Goal: Transaction & Acquisition: Book appointment/travel/reservation

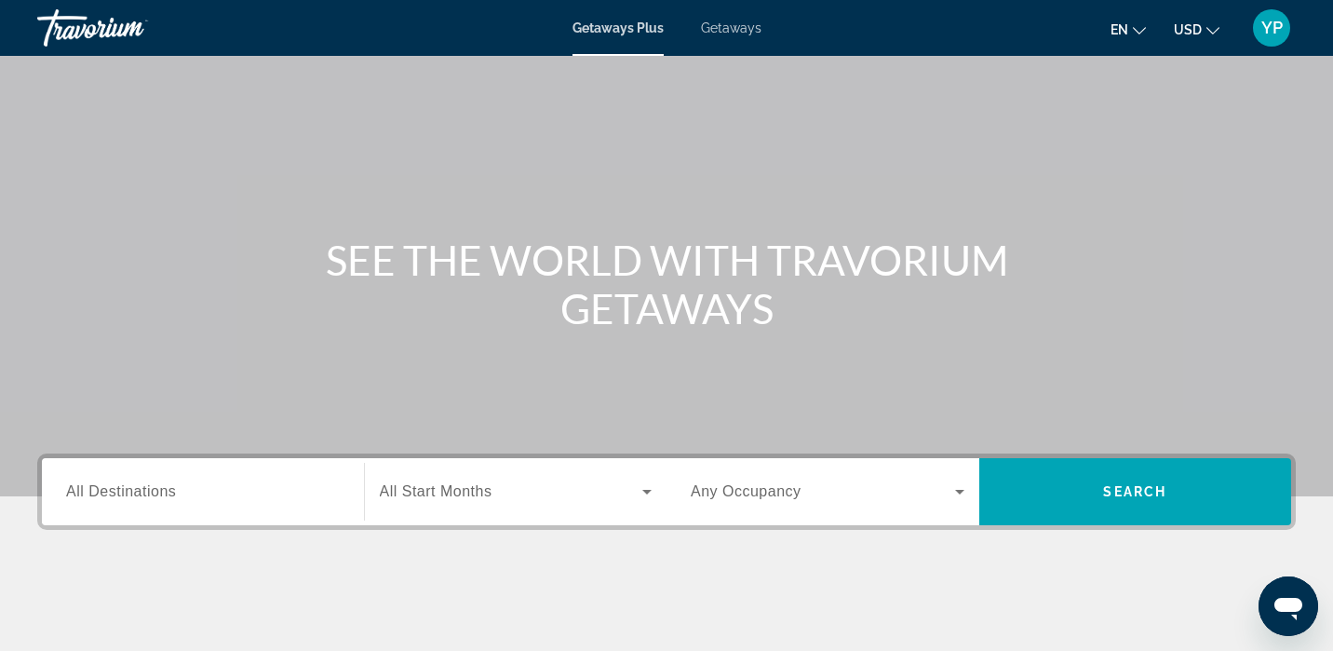
scroll to position [66, 0]
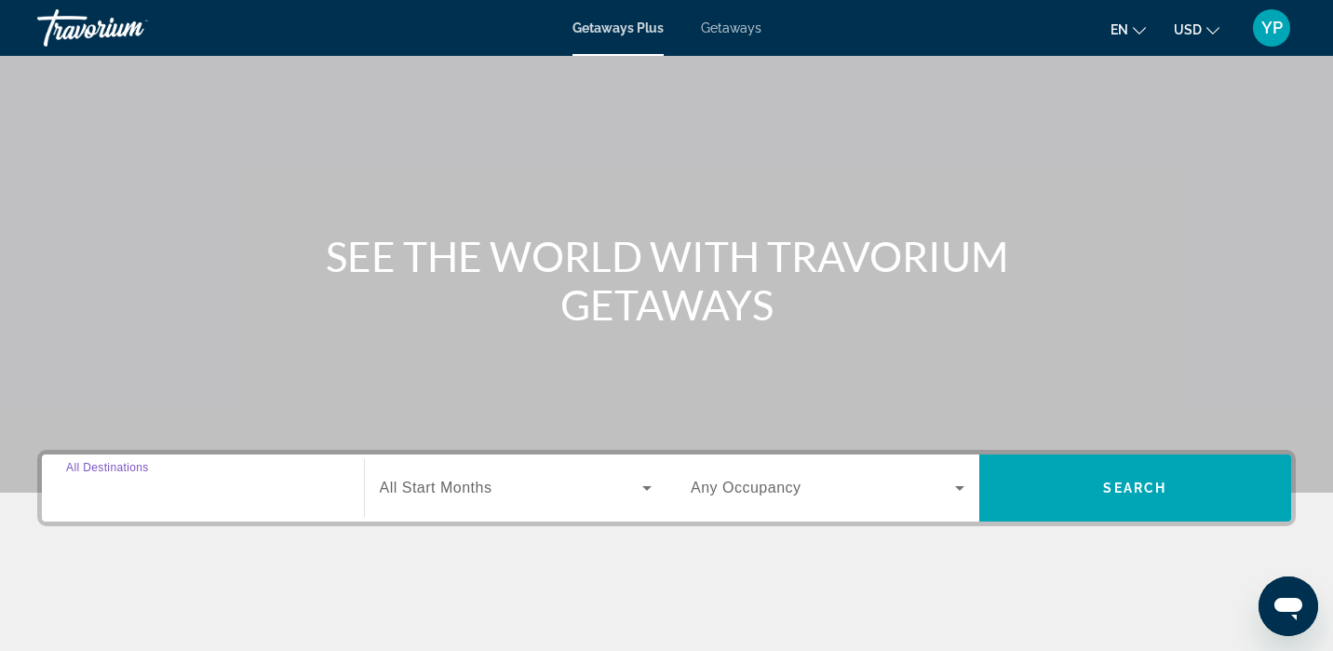
click at [235, 478] on input "Destination All Destinations" at bounding box center [203, 488] width 274 height 22
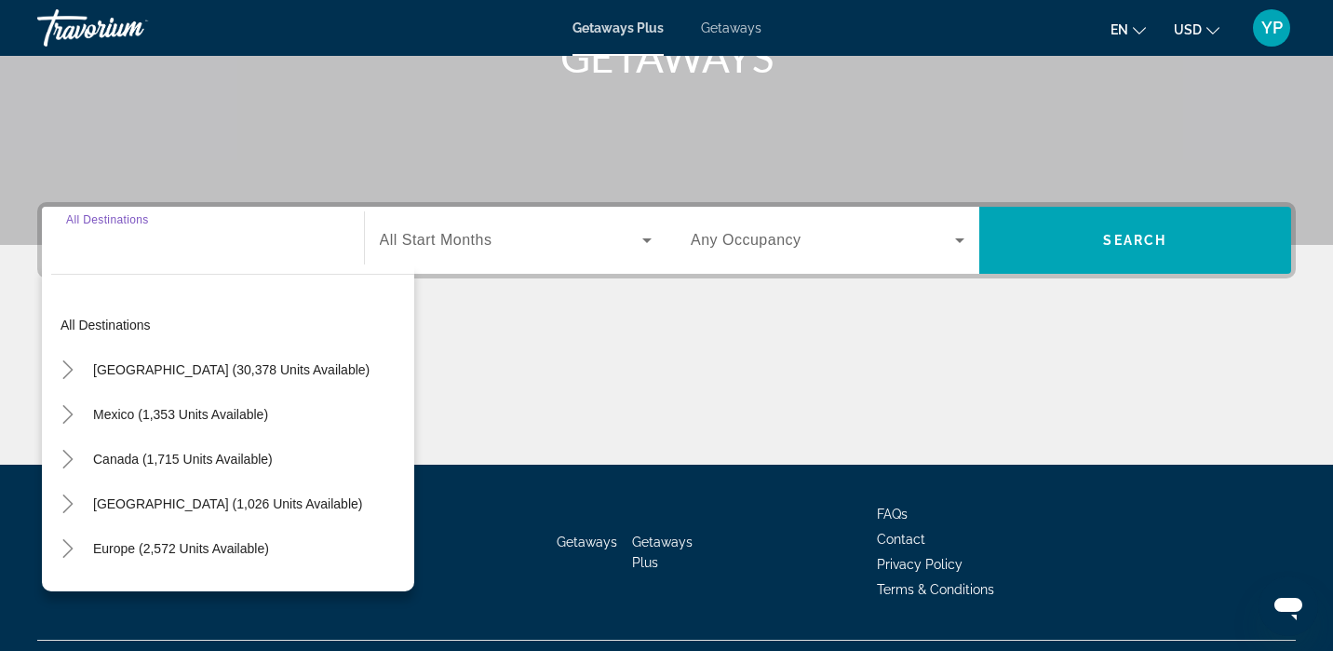
scroll to position [356, 0]
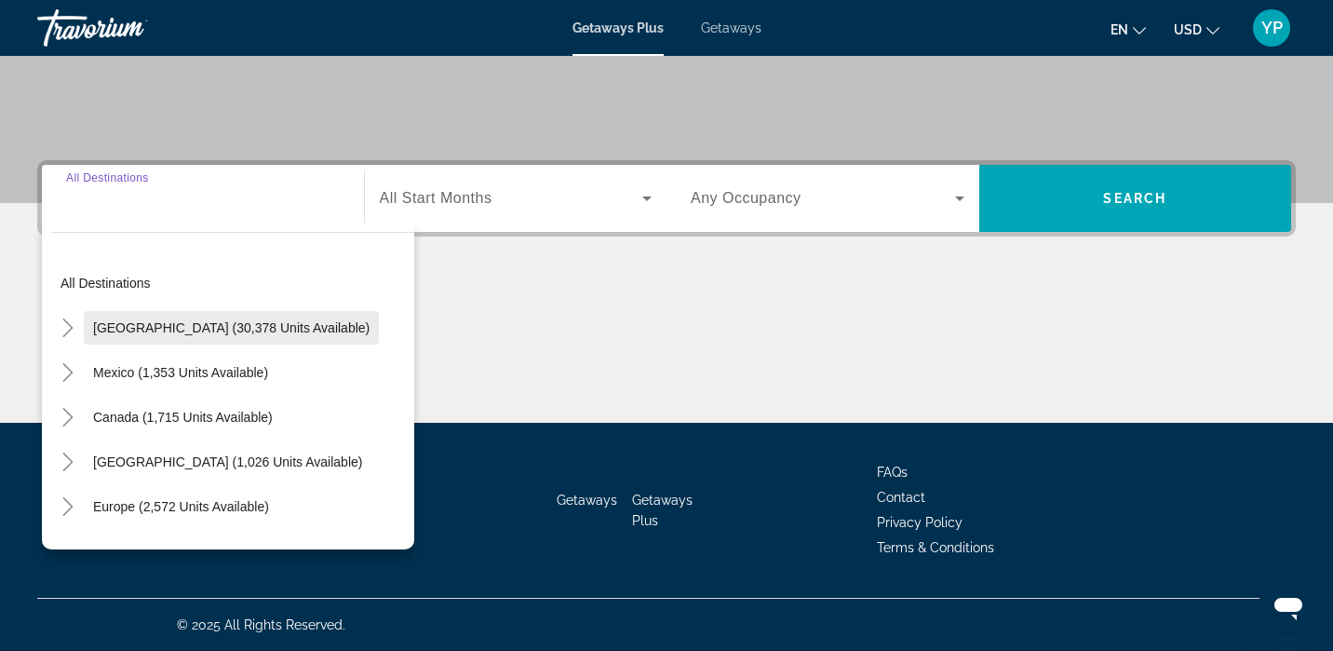
click at [265, 339] on span "Search widget" at bounding box center [231, 327] width 295 height 45
type input "**********"
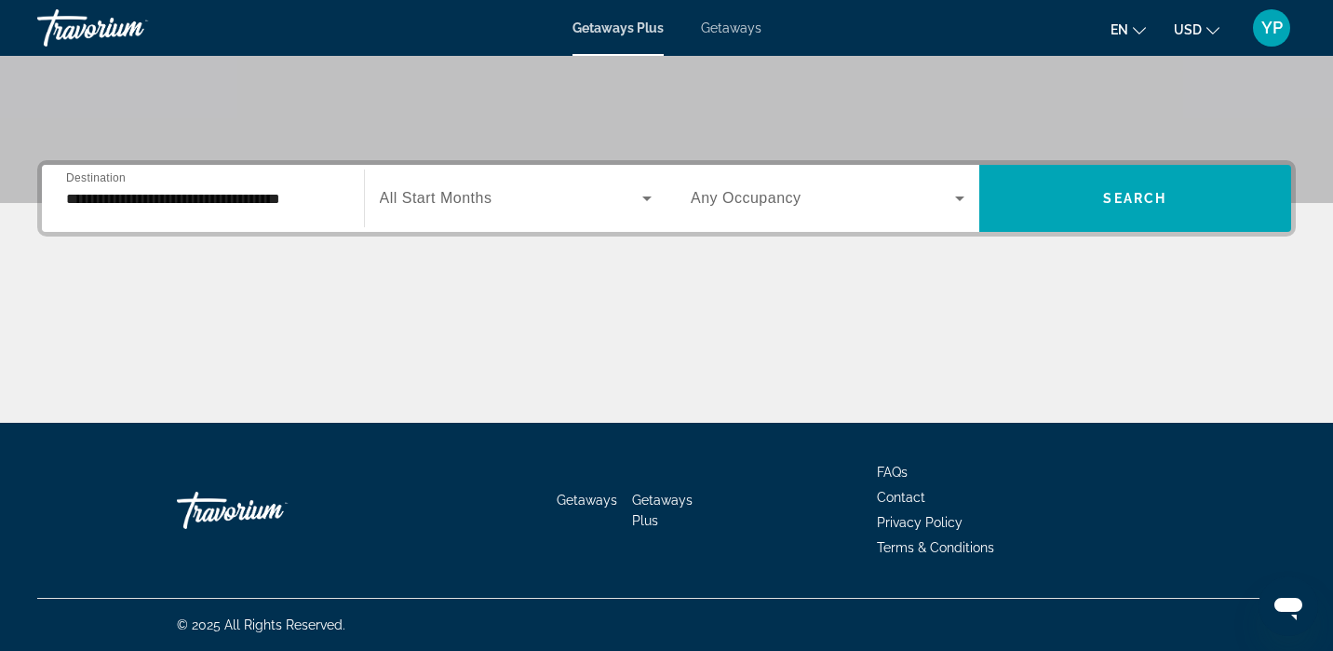
click at [486, 203] on span "All Start Months" at bounding box center [436, 198] width 113 height 16
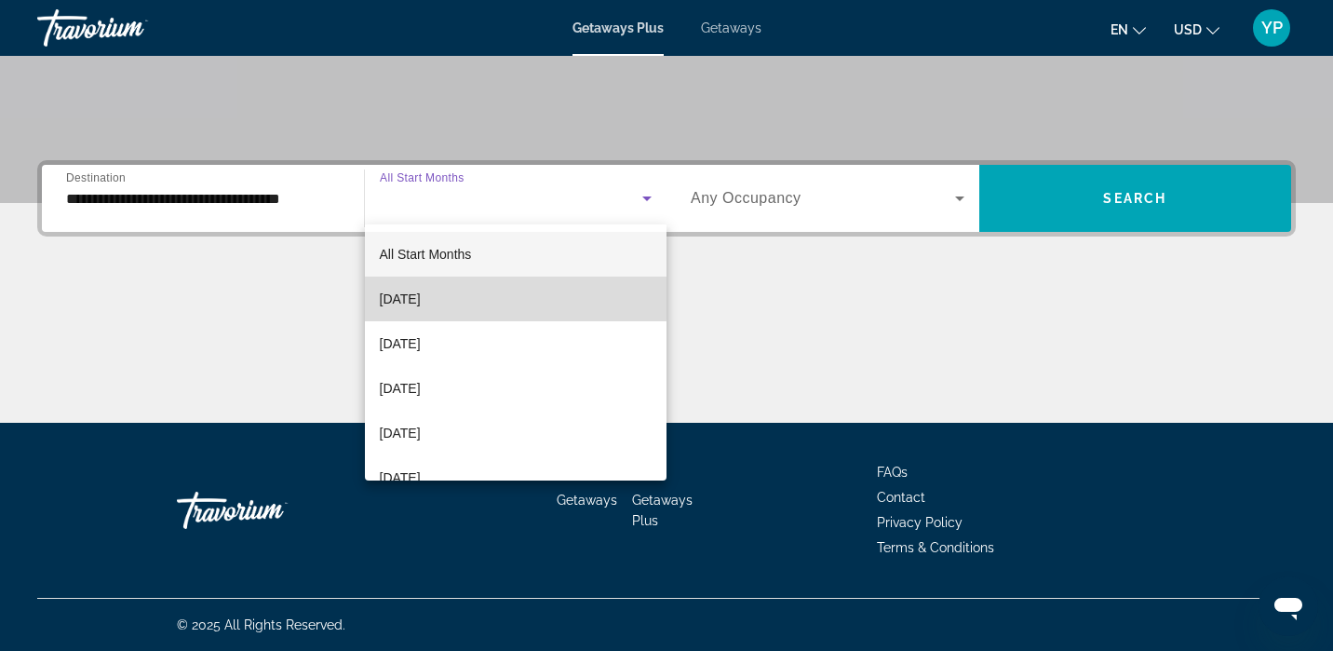
click at [493, 294] on mat-option "[DATE]" at bounding box center [516, 298] width 302 height 45
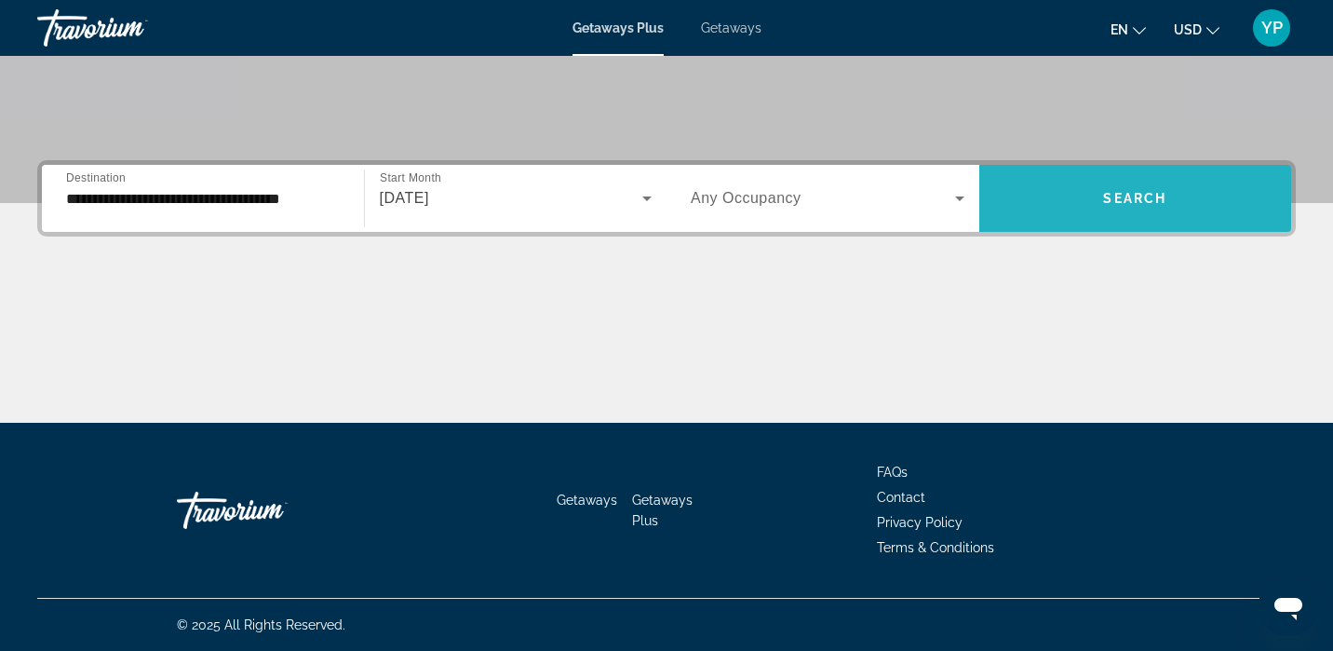
click at [1120, 198] on span "Search" at bounding box center [1134, 198] width 63 height 15
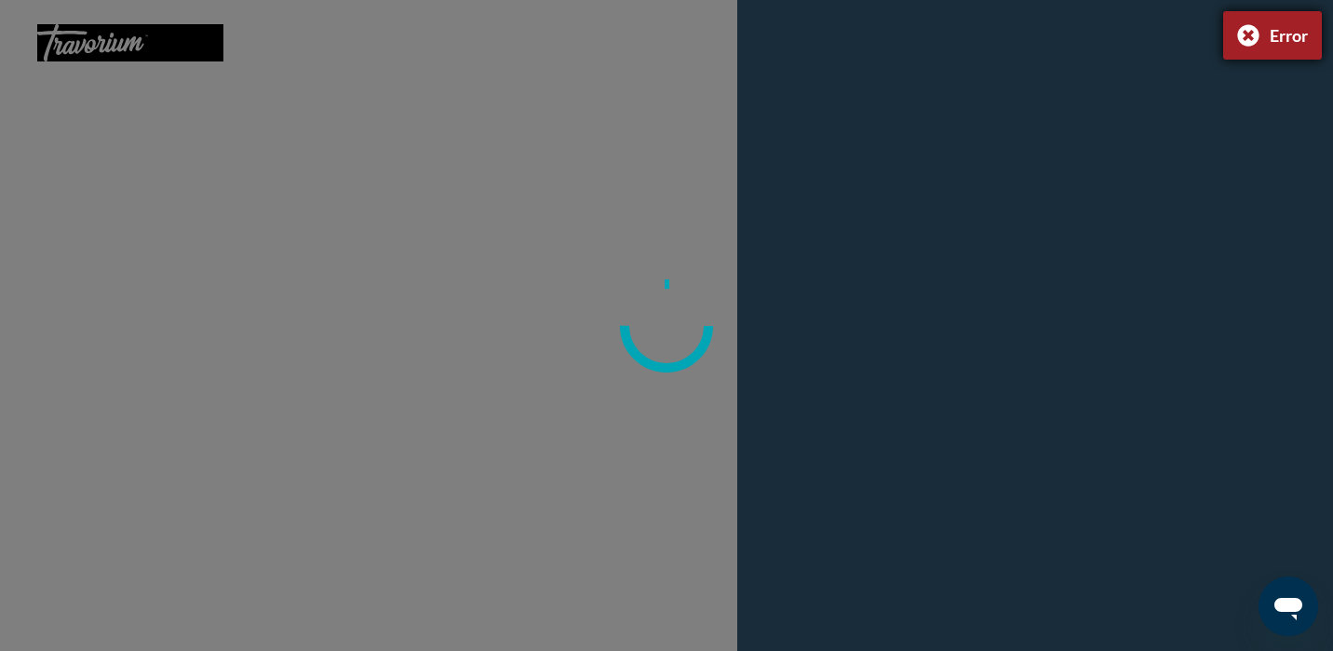
click at [1244, 35] on div "Error" at bounding box center [1272, 35] width 99 height 48
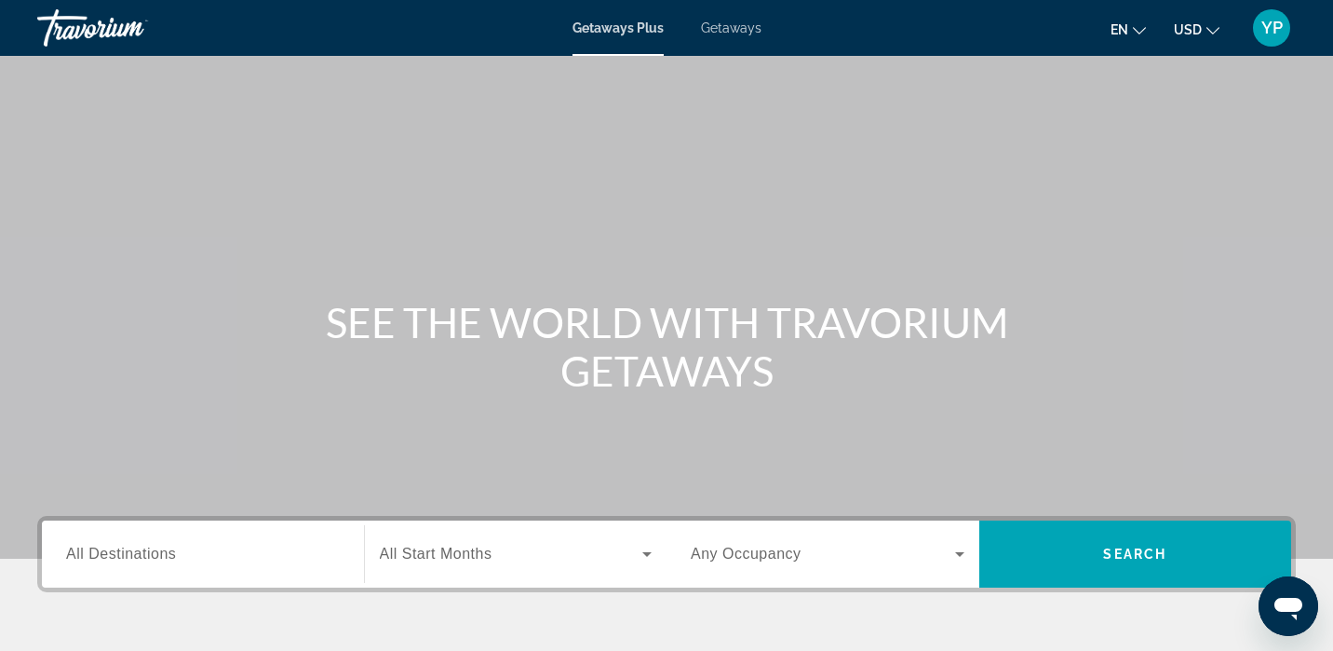
click at [736, 36] on div "Getaways Plus Getaways en English Español Français Italiano Português русский U…" at bounding box center [666, 28] width 1333 height 48
click at [735, 43] on div "Getaways Plus Getaways en English Español Français Italiano Português русский U…" at bounding box center [666, 28] width 1333 height 48
click at [721, 40] on div "Getaways Plus Getaways en English Español Français Italiano Português русский U…" at bounding box center [666, 28] width 1333 height 48
click at [708, 41] on div "Getaways Plus Getaways en English Español Français Italiano Português русский U…" at bounding box center [666, 28] width 1333 height 48
click at [735, 45] on div "Getaways Plus Getaways en English Español Français Italiano Português русский U…" at bounding box center [666, 28] width 1333 height 48
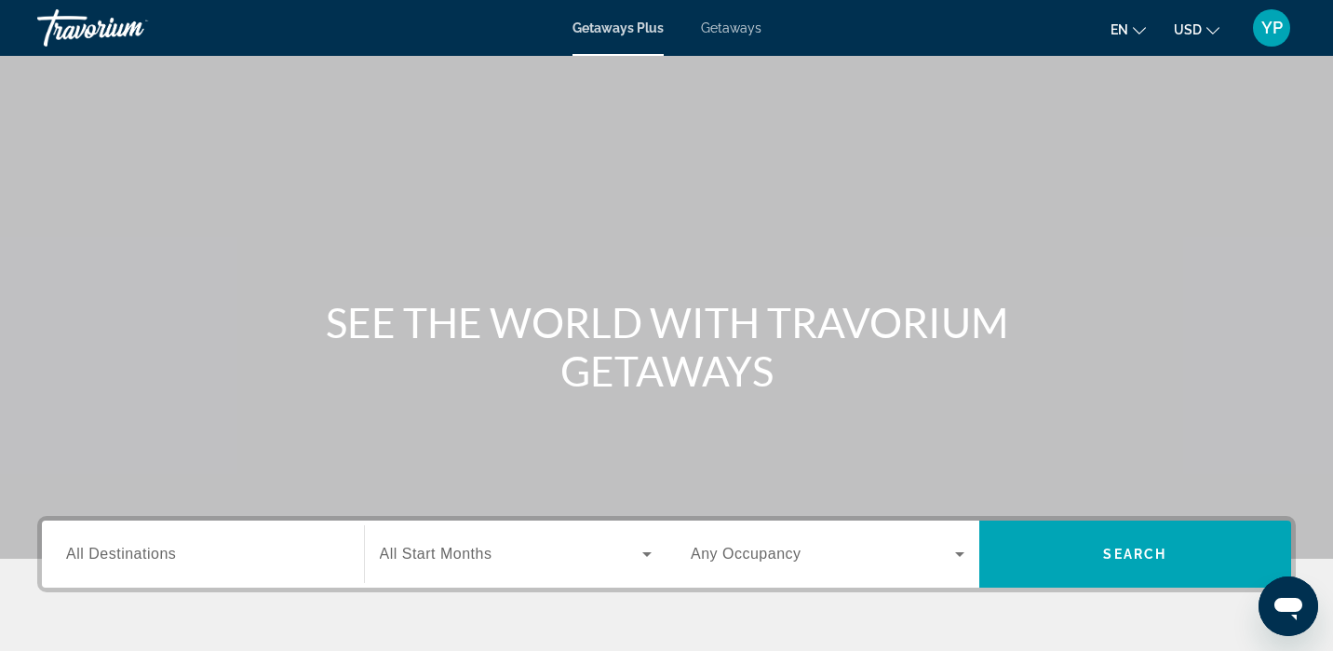
click at [735, 45] on div "Getaways Plus Getaways en English Español Français Italiano Português русский U…" at bounding box center [666, 28] width 1333 height 48
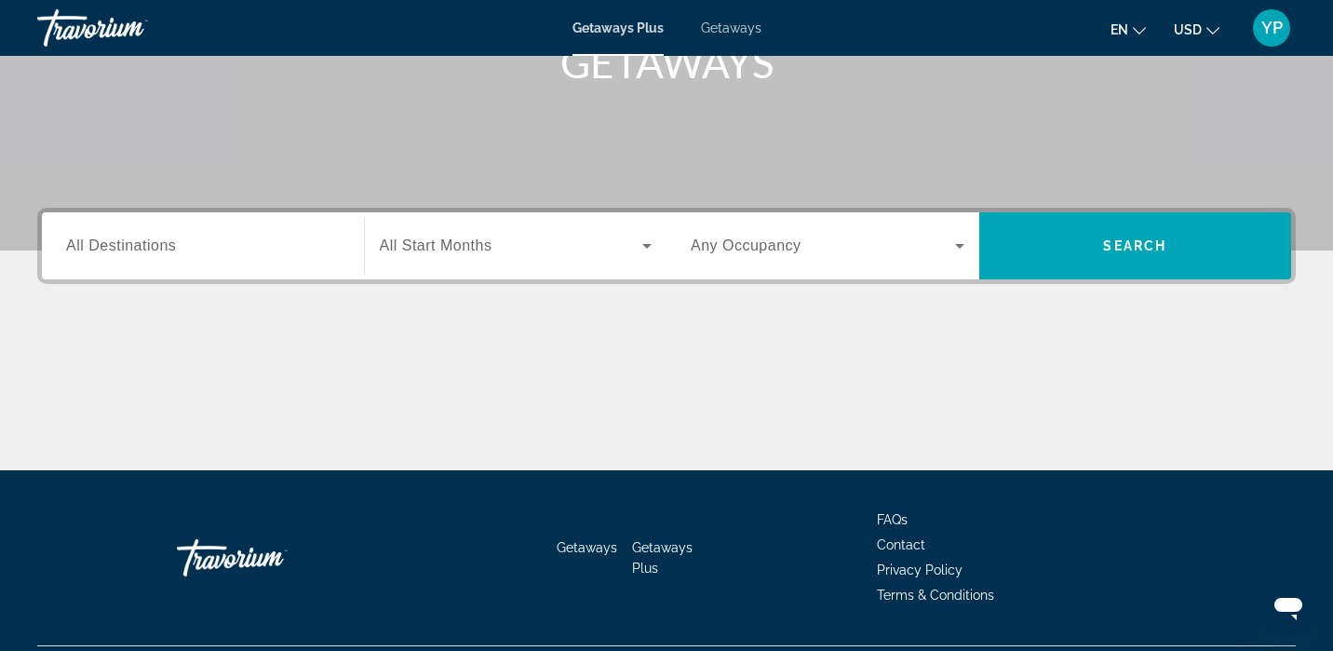
click at [902, 255] on span "Search widget" at bounding box center [823, 246] width 264 height 22
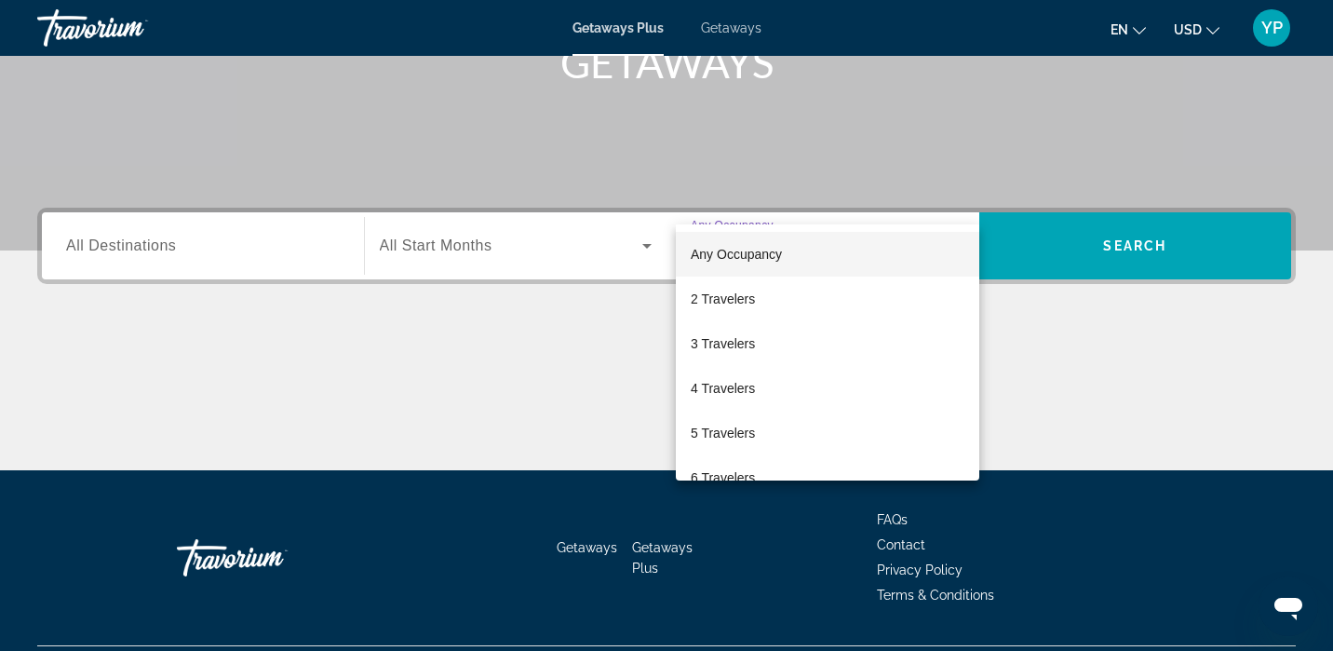
scroll to position [356, 0]
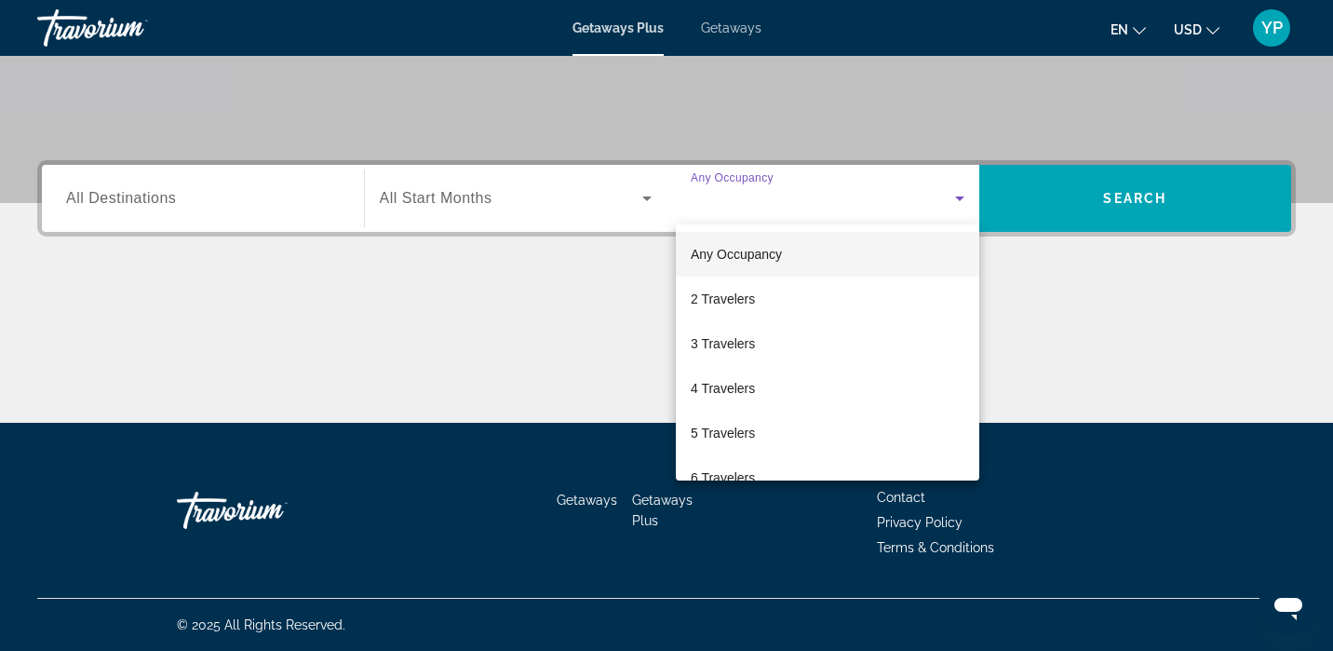
click at [318, 210] on div at bounding box center [666, 325] width 1333 height 651
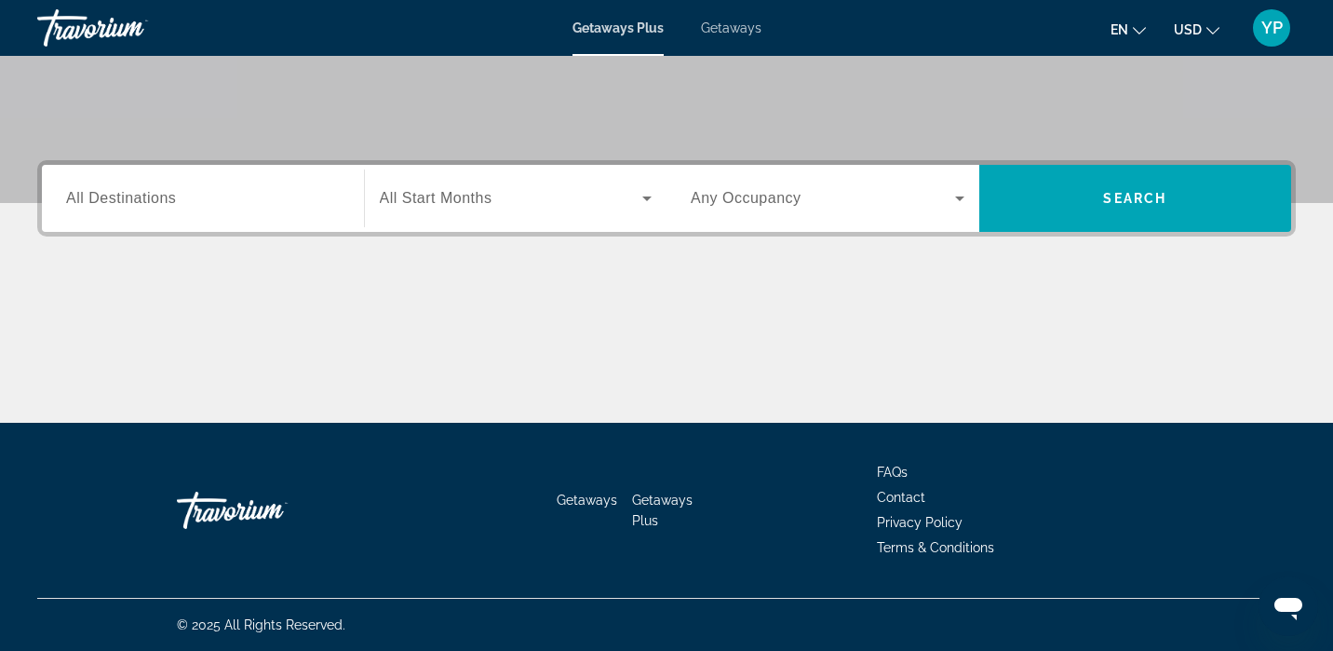
click at [185, 210] on div "Search widget" at bounding box center [203, 198] width 274 height 53
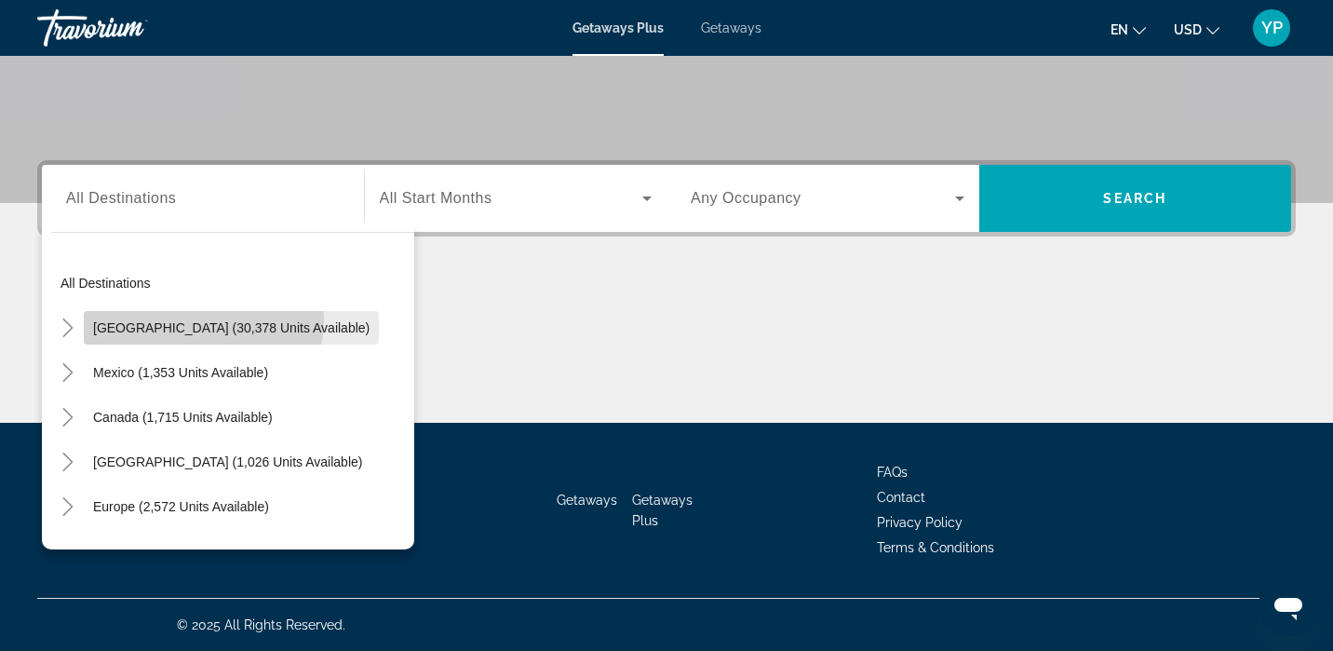
click at [186, 318] on span "Search widget" at bounding box center [231, 327] width 295 height 45
type input "**********"
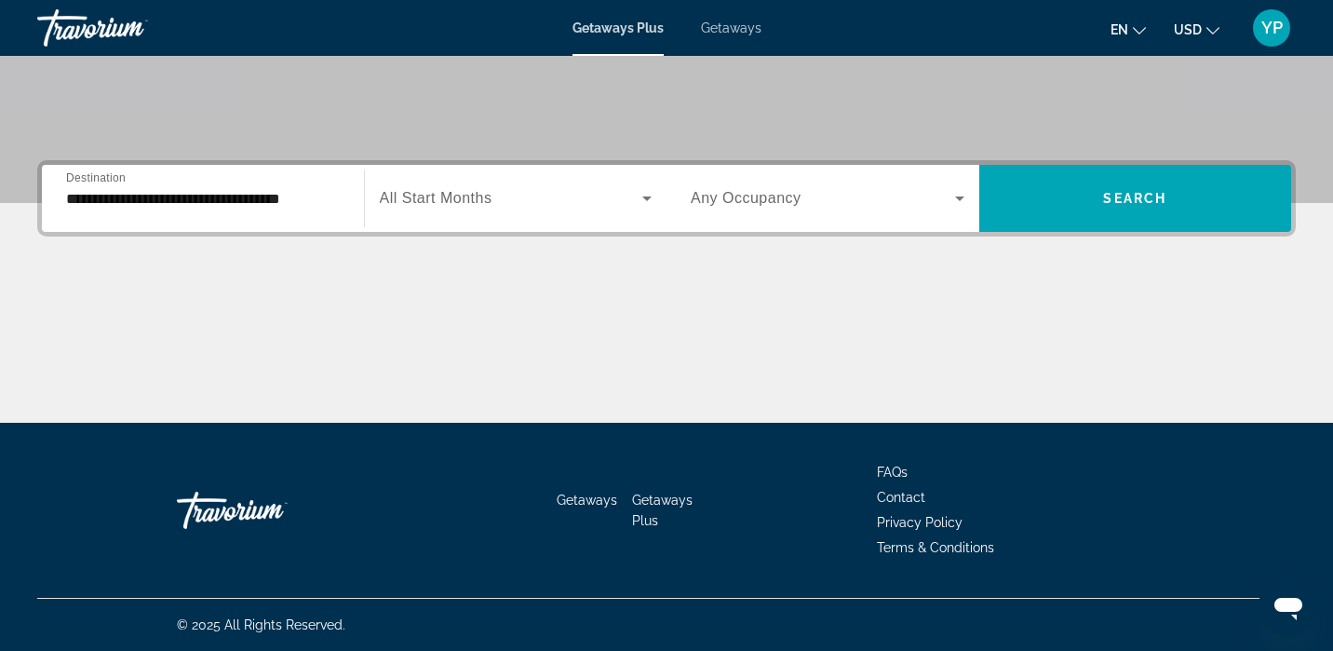
click at [460, 210] on div "Search widget" at bounding box center [516, 198] width 273 height 52
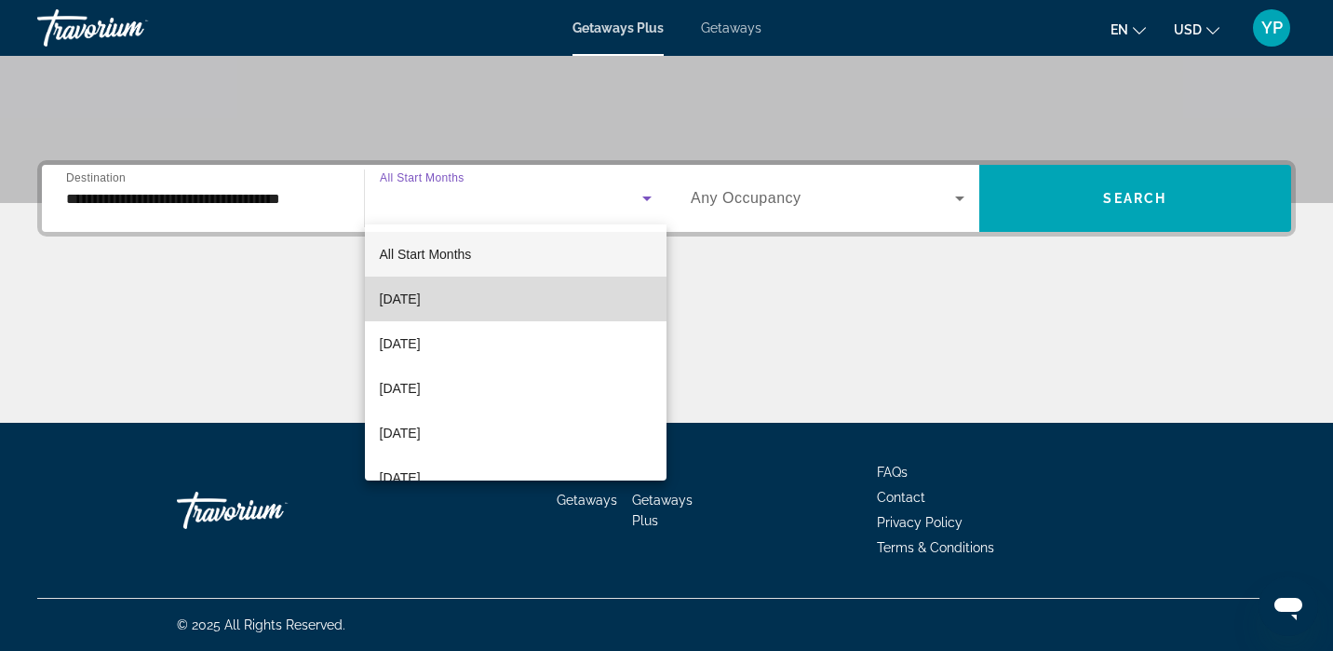
click at [421, 302] on span "[DATE]" at bounding box center [400, 299] width 41 height 22
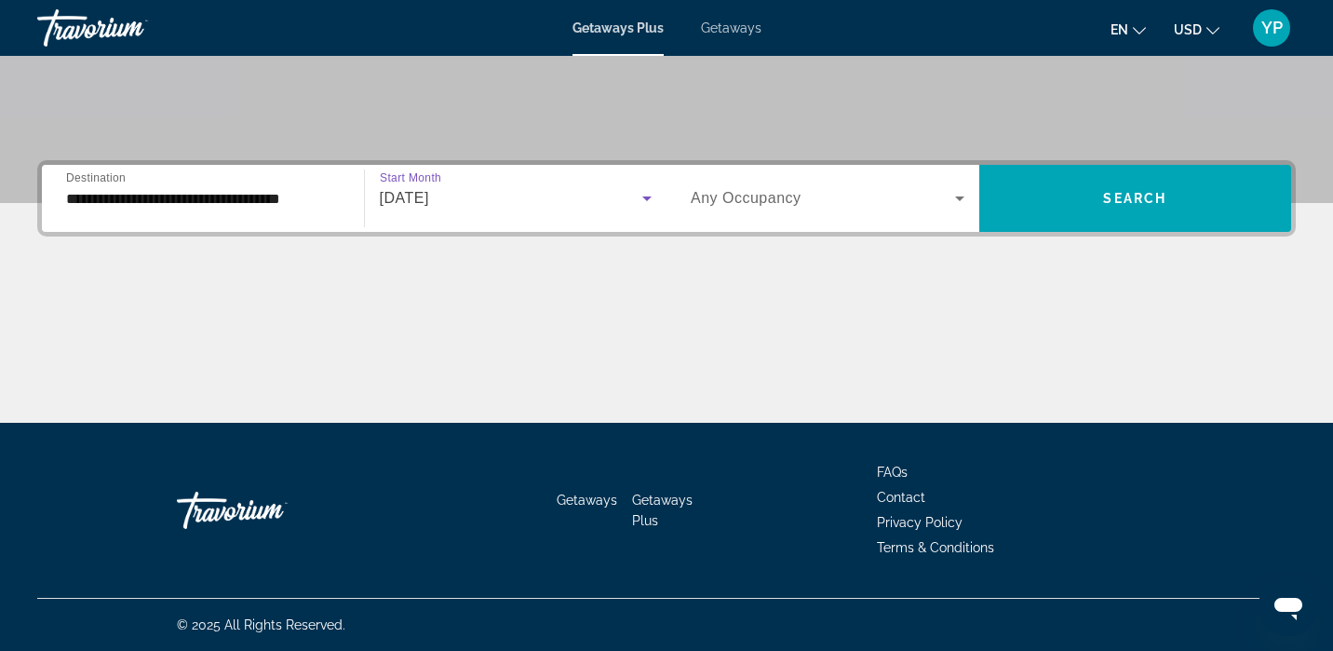
click at [879, 214] on div "Search widget" at bounding box center [828, 198] width 274 height 52
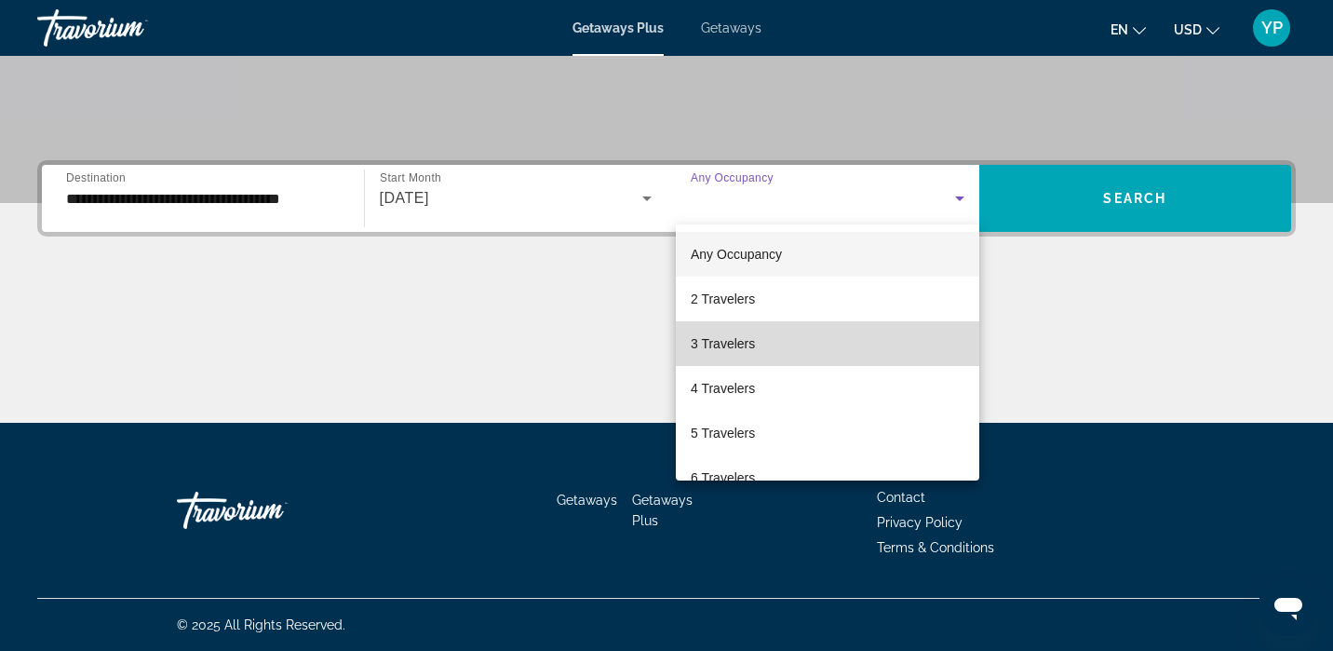
click at [842, 354] on mat-option "3 Travelers" at bounding box center [827, 343] width 303 height 45
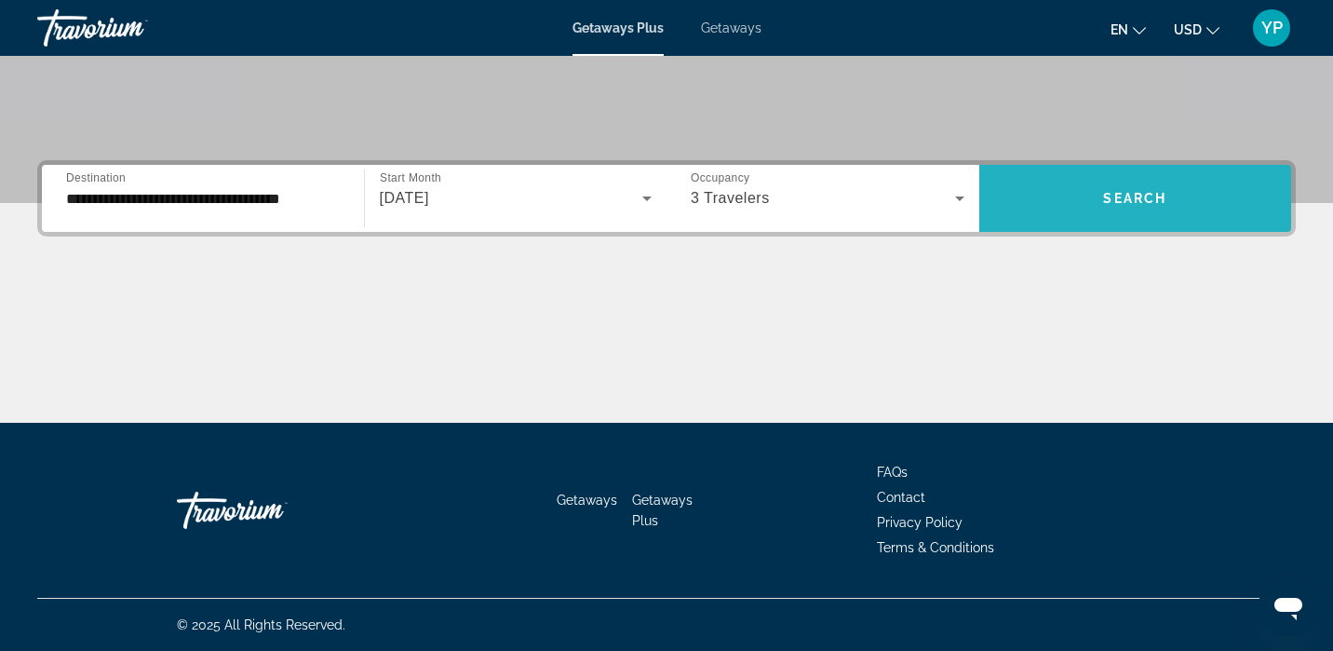
click at [1094, 218] on span "Search widget" at bounding box center [1135, 198] width 313 height 45
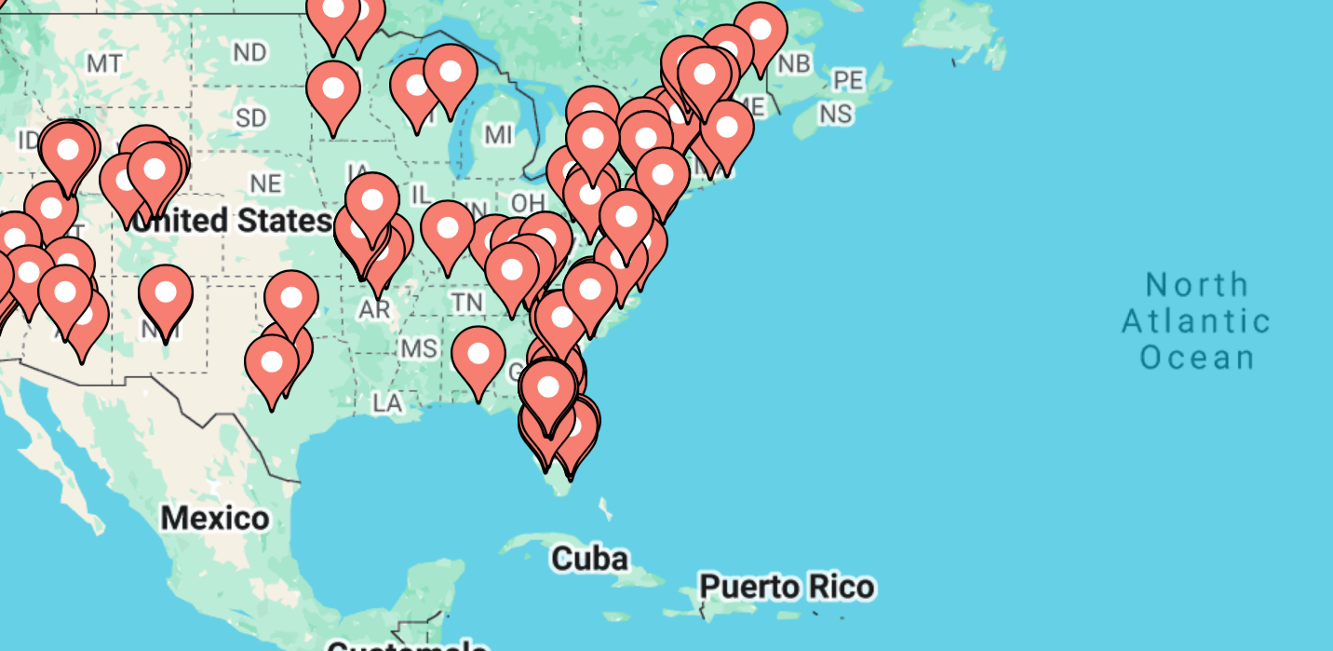
click at [329, 334] on image "Main content" at bounding box center [334, 339] width 11 height 11
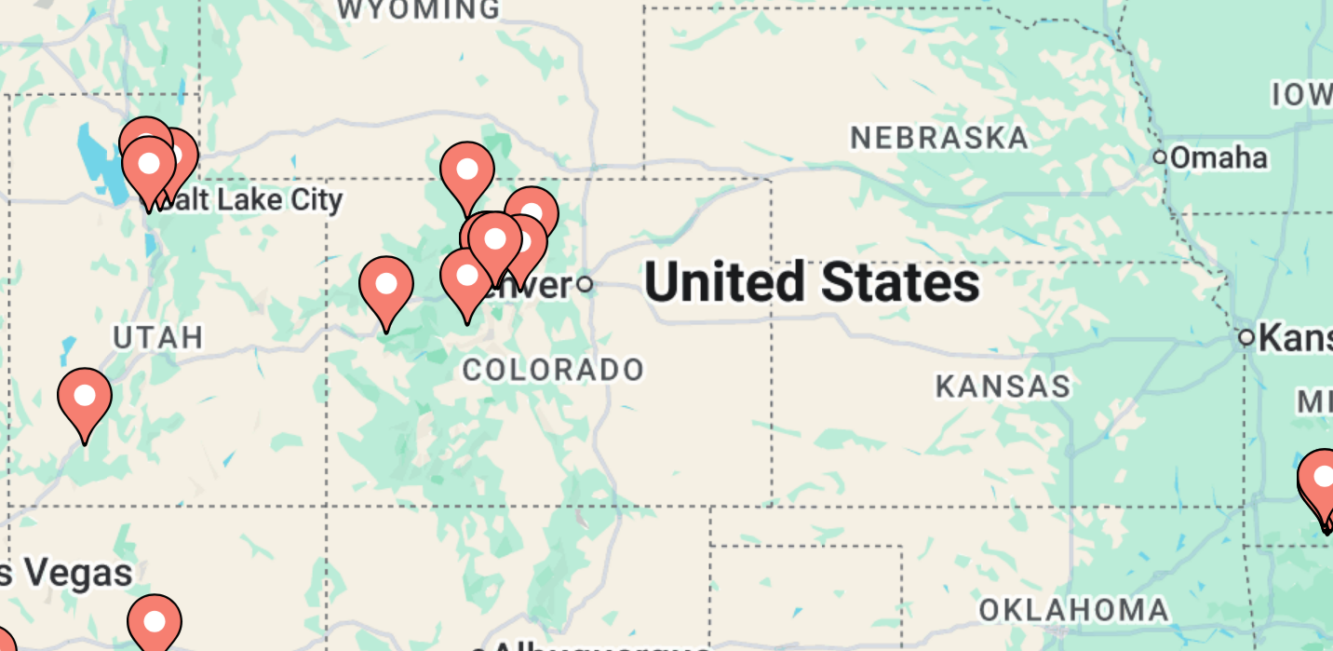
drag, startPoint x: 304, startPoint y: 123, endPoint x: 147, endPoint y: 65, distance: 167.5
click at [147, 130] on div "To activate drag with keyboard, press Alt + Enter. Once in keyboard drag state,…" at bounding box center [666, 409] width 1258 height 558
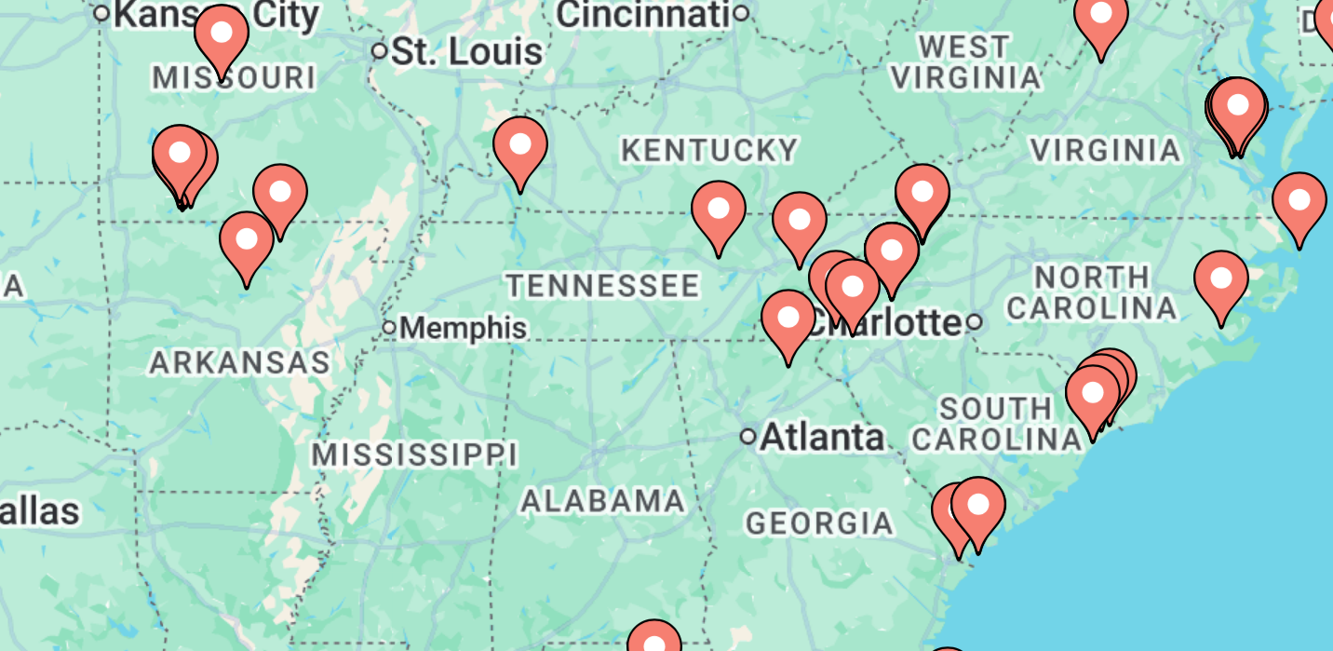
drag, startPoint x: 270, startPoint y: 102, endPoint x: 42, endPoint y: 58, distance: 232.3
click at [262, 314] on gmp-advanced-marker "Main content" at bounding box center [271, 328] width 19 height 28
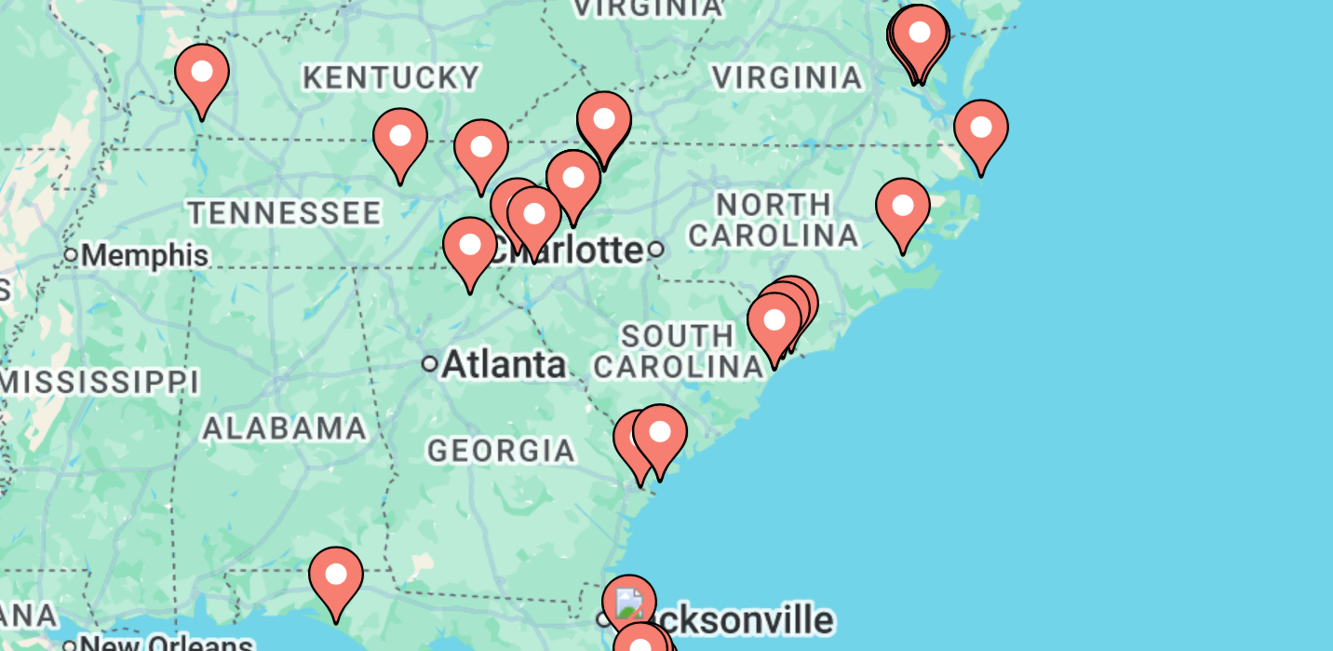
click at [336, 310] on icon "Main content" at bounding box center [344, 322] width 17 height 24
type input "**********"
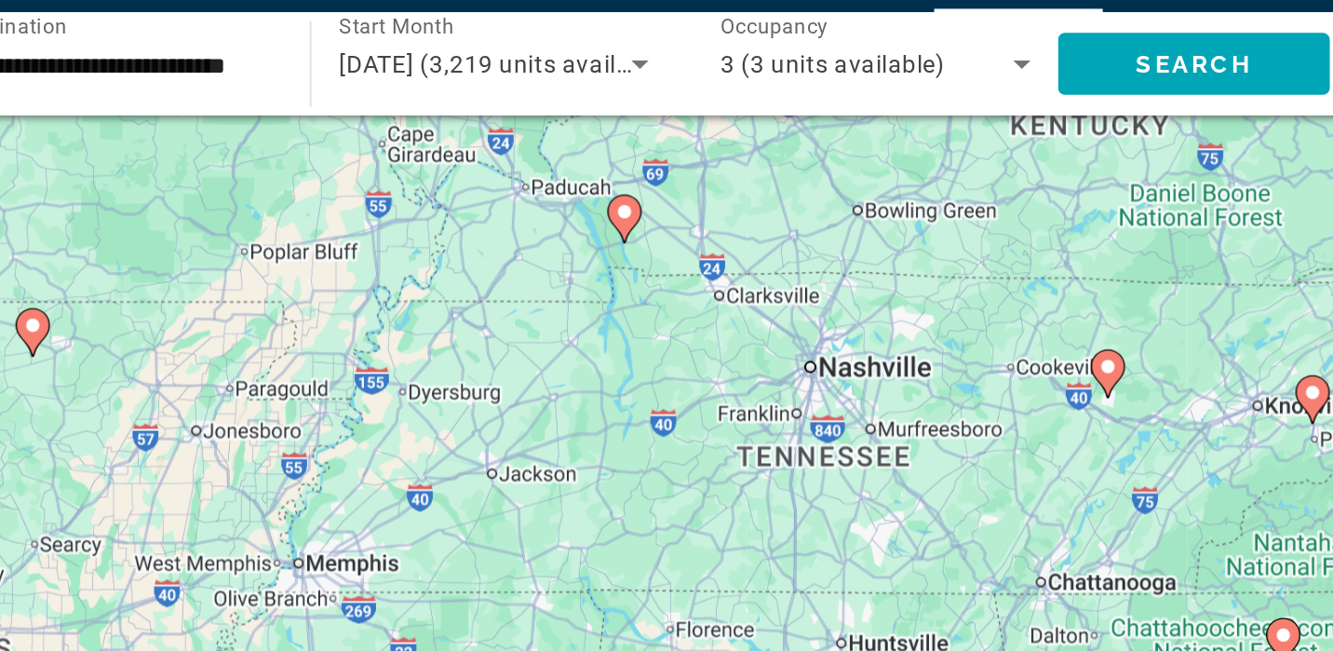
scroll to position [20, 0]
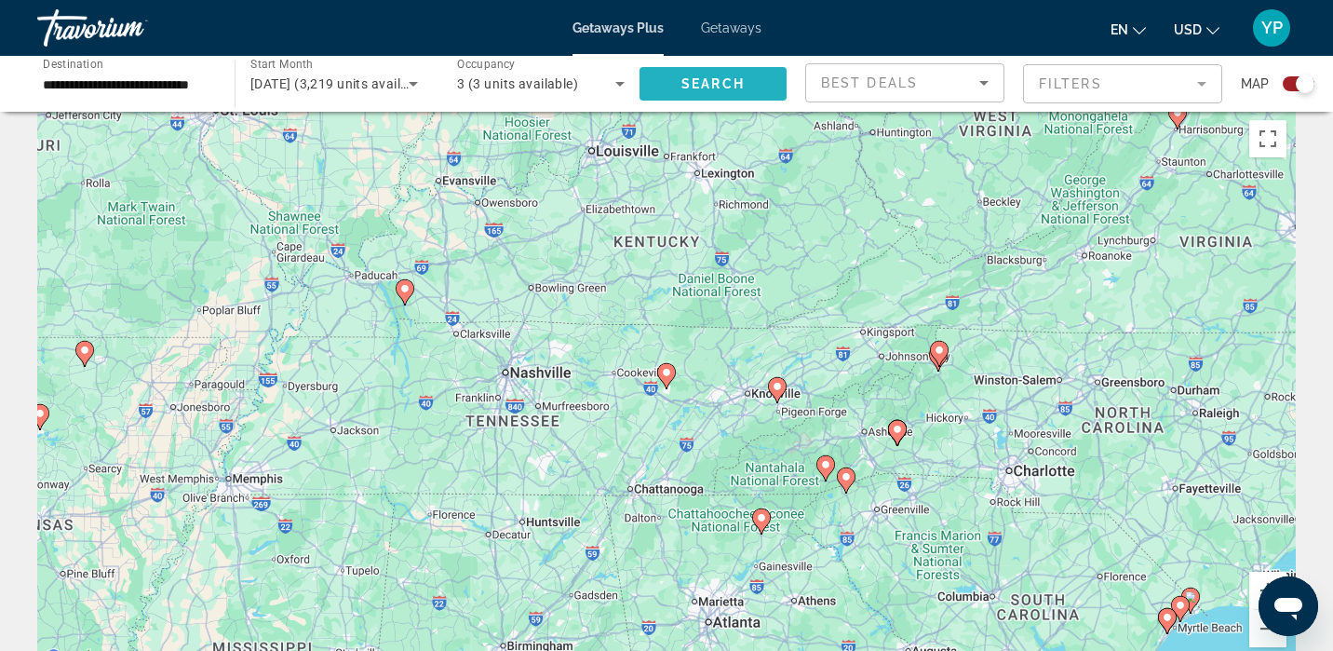
click at [701, 88] on span "Search" at bounding box center [712, 83] width 63 height 15
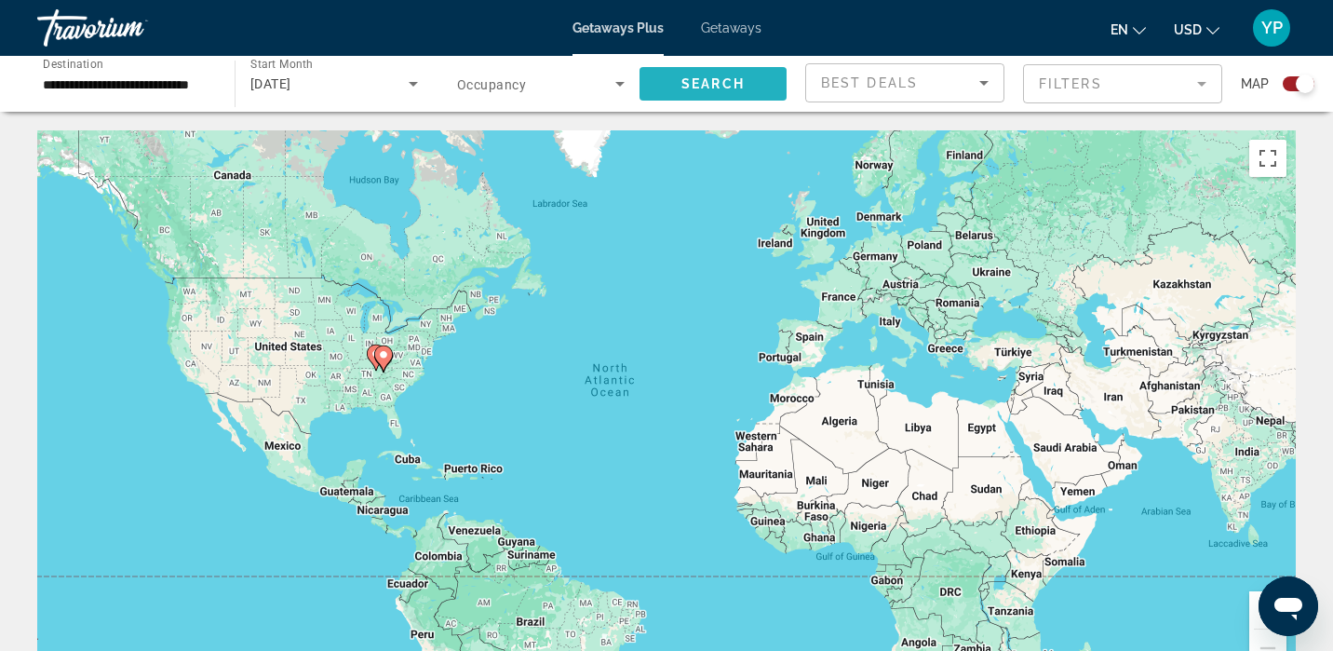
click at [701, 88] on span "Search" at bounding box center [712, 83] width 63 height 15
click at [155, 101] on div "**********" at bounding box center [127, 84] width 168 height 53
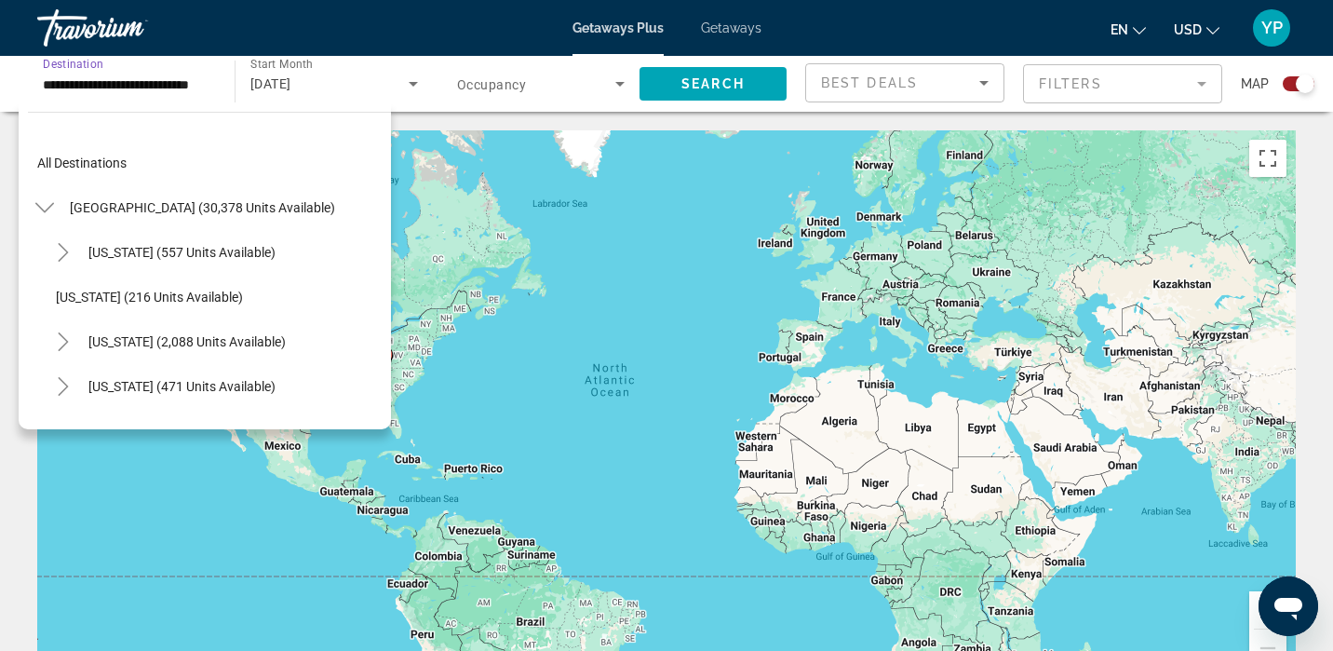
scroll to position [1317, 0]
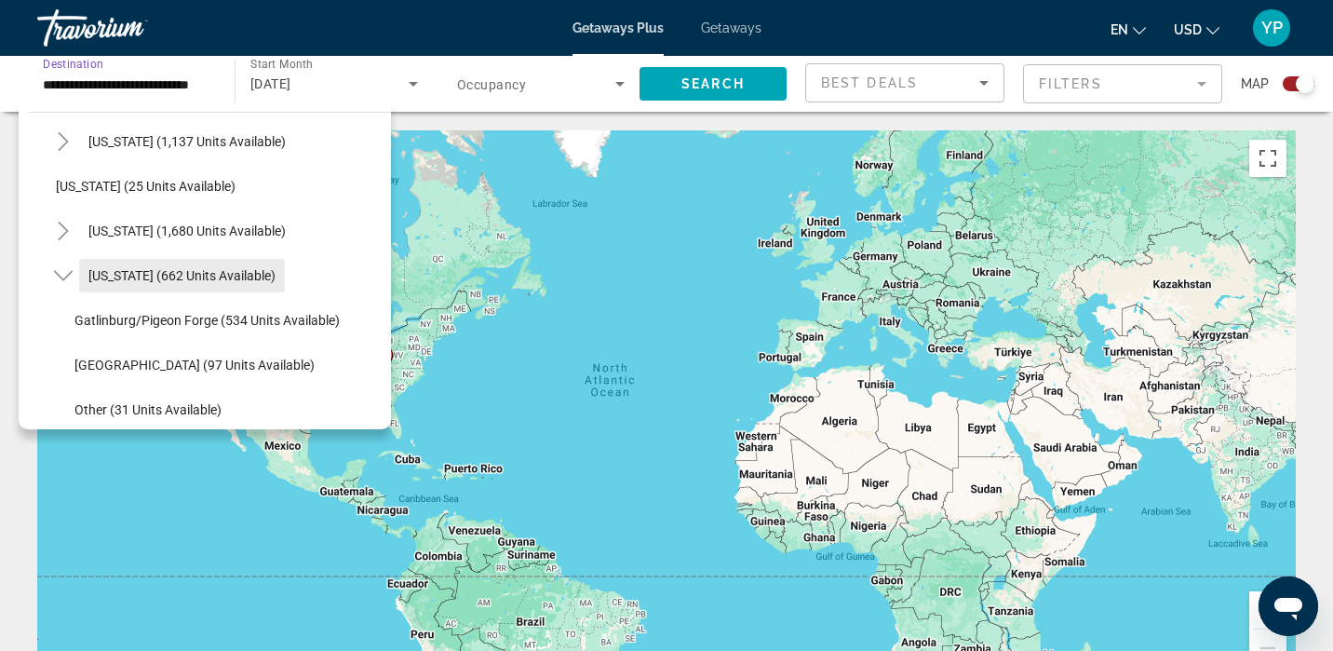
click at [254, 289] on span "Search widget" at bounding box center [182, 275] width 206 height 45
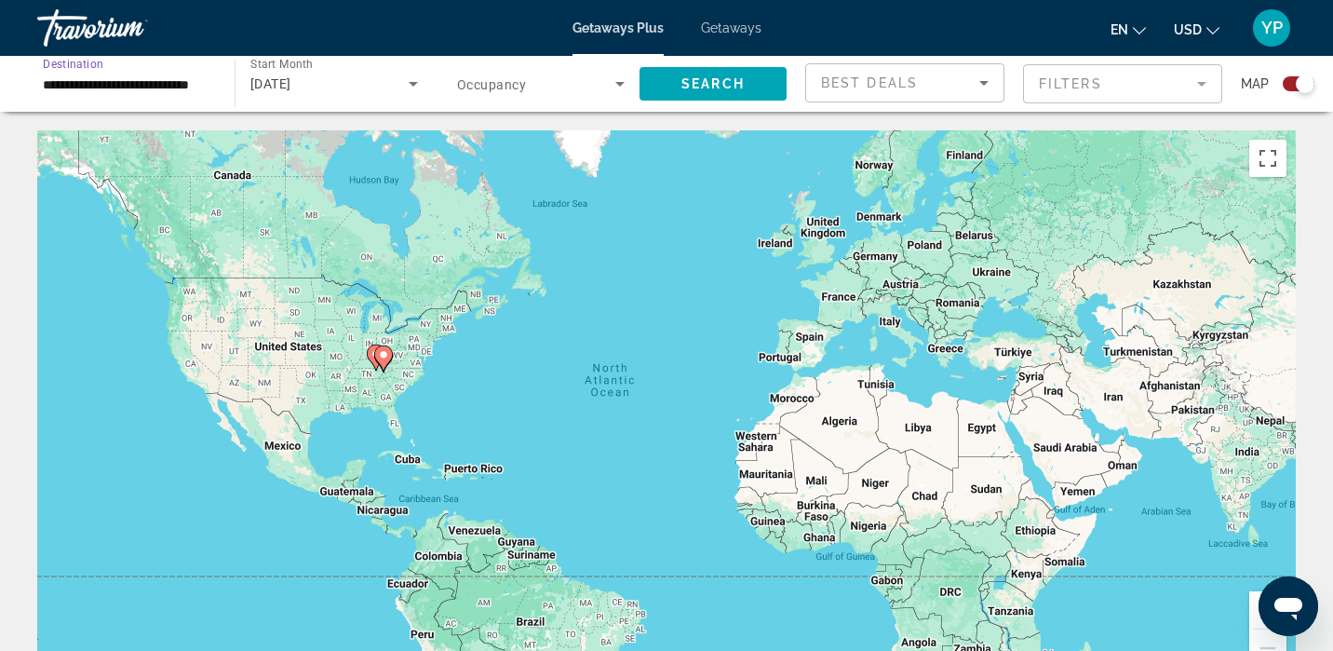
click at [139, 87] on input "**********" at bounding box center [127, 85] width 168 height 22
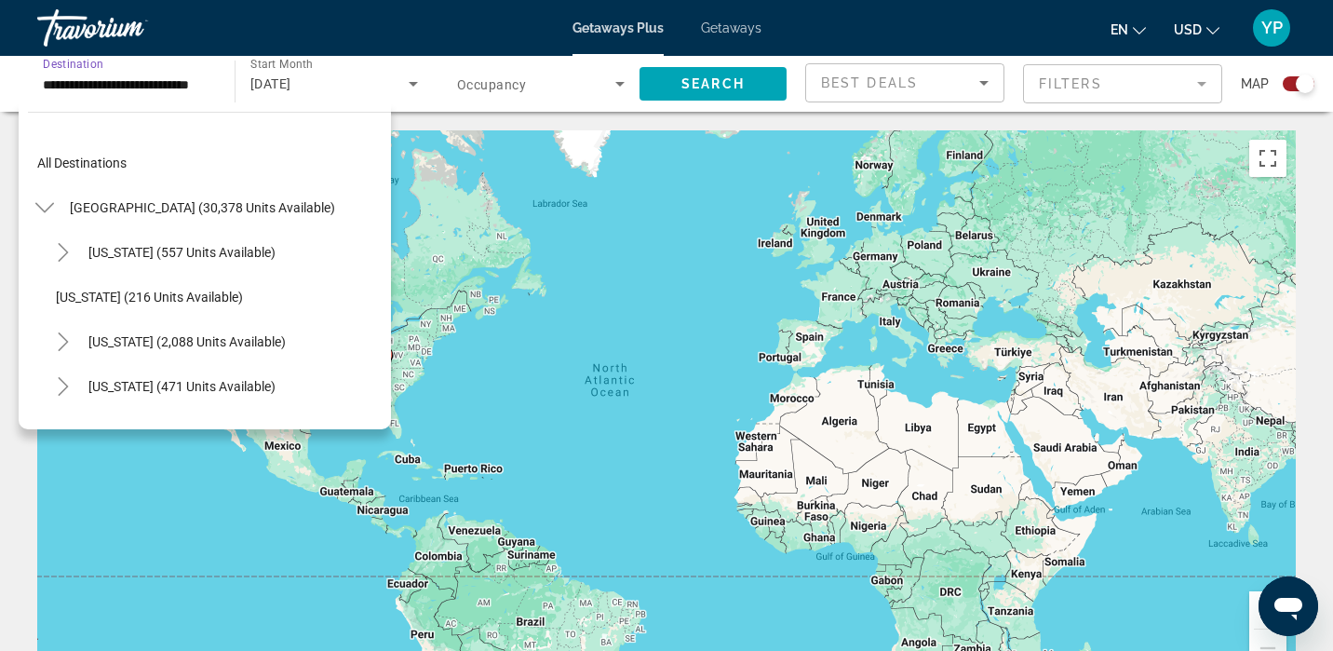
scroll to position [0, 0]
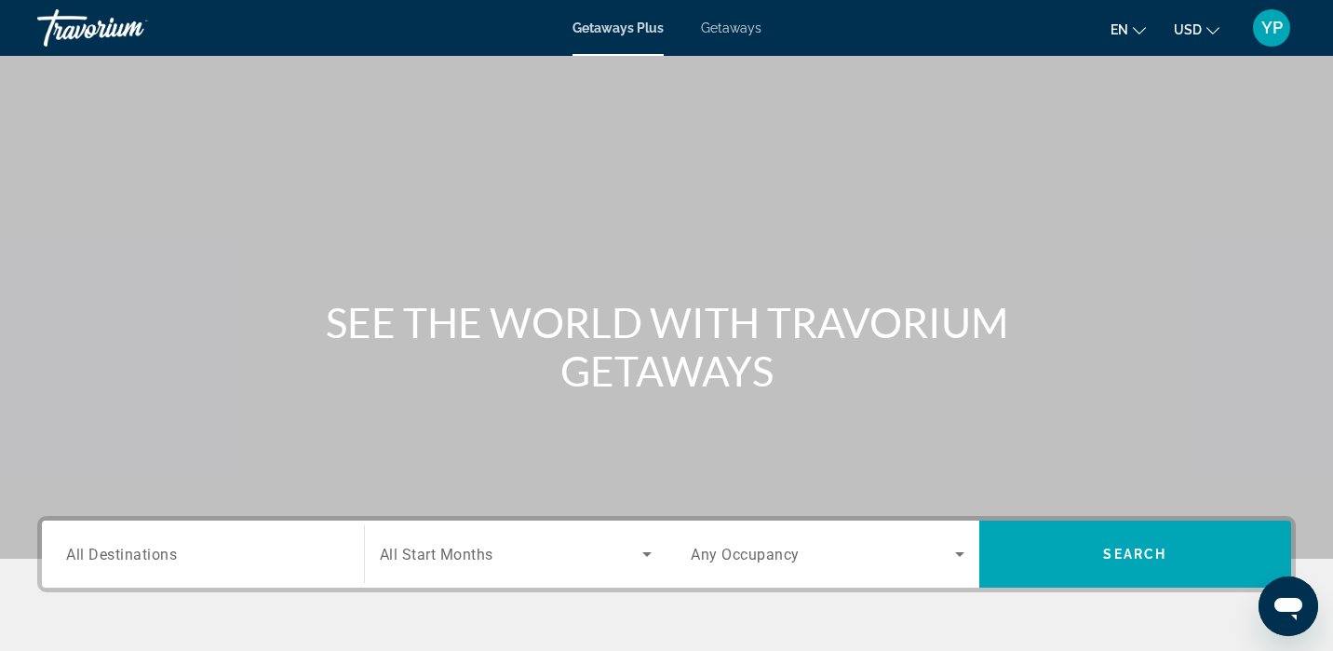
scroll to position [7, 0]
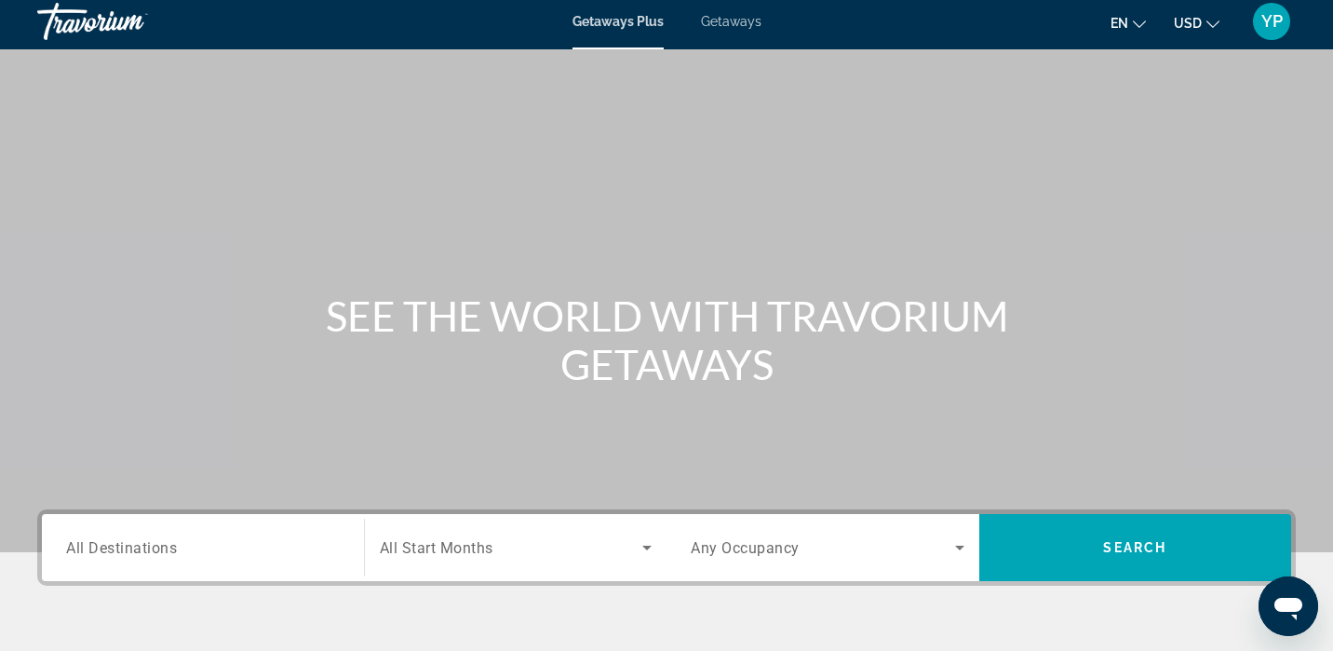
click at [734, 46] on mat-toolbar "Getaways Plus Getaways en English Español Français Italiano Português русский U…" at bounding box center [666, 21] width 1333 height 56
click at [729, 31] on div "Getaways Plus Getaways en English Español Français Italiano Português русский U…" at bounding box center [666, 21] width 1333 height 48
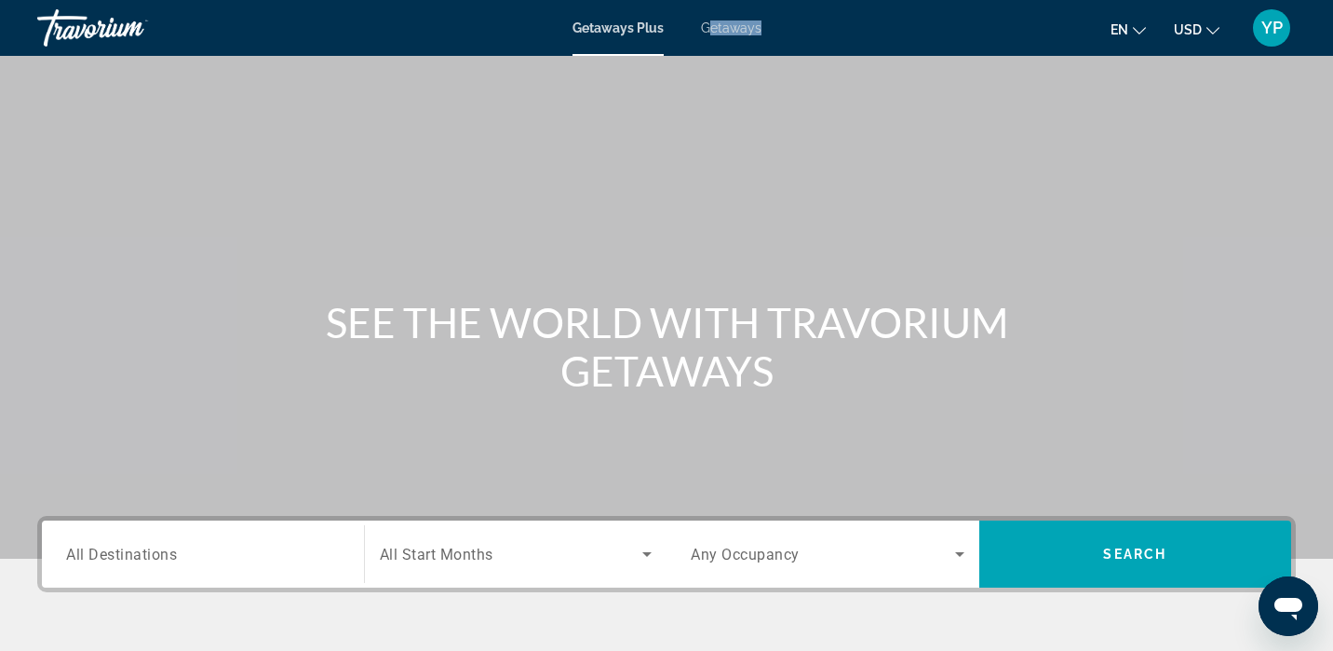
scroll to position [0, 0]
click at [150, 572] on div "Search widget" at bounding box center [203, 554] width 274 height 53
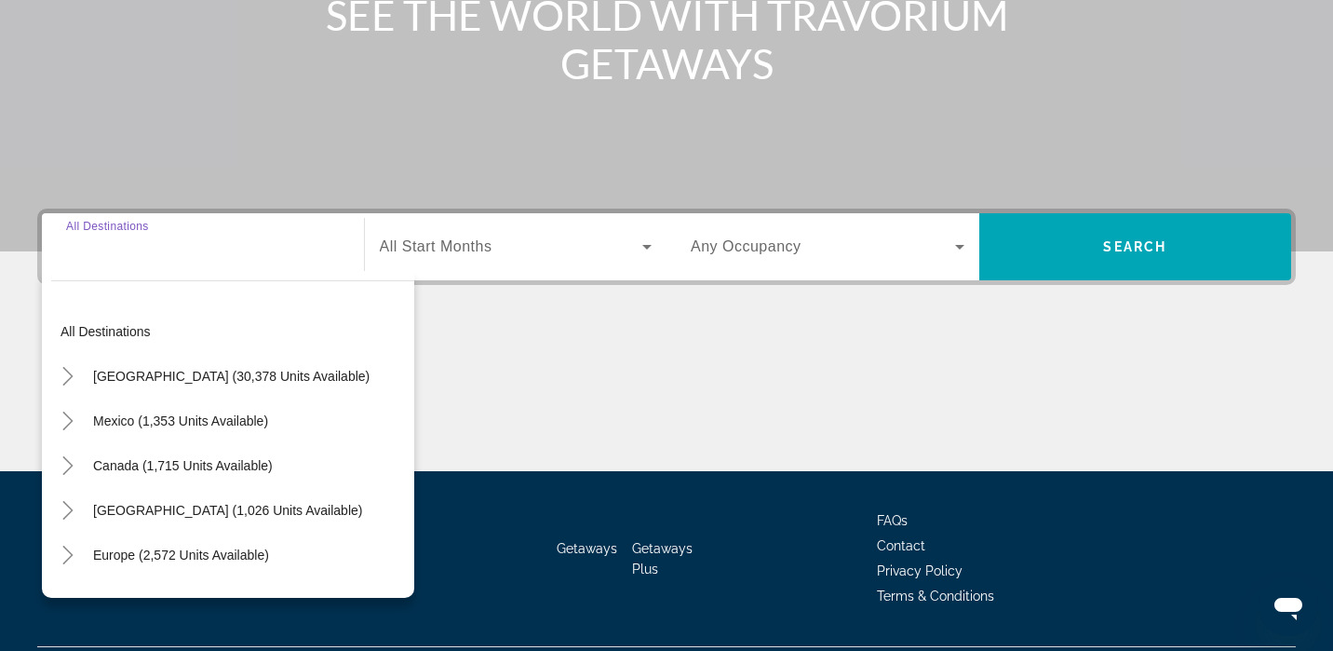
scroll to position [356, 0]
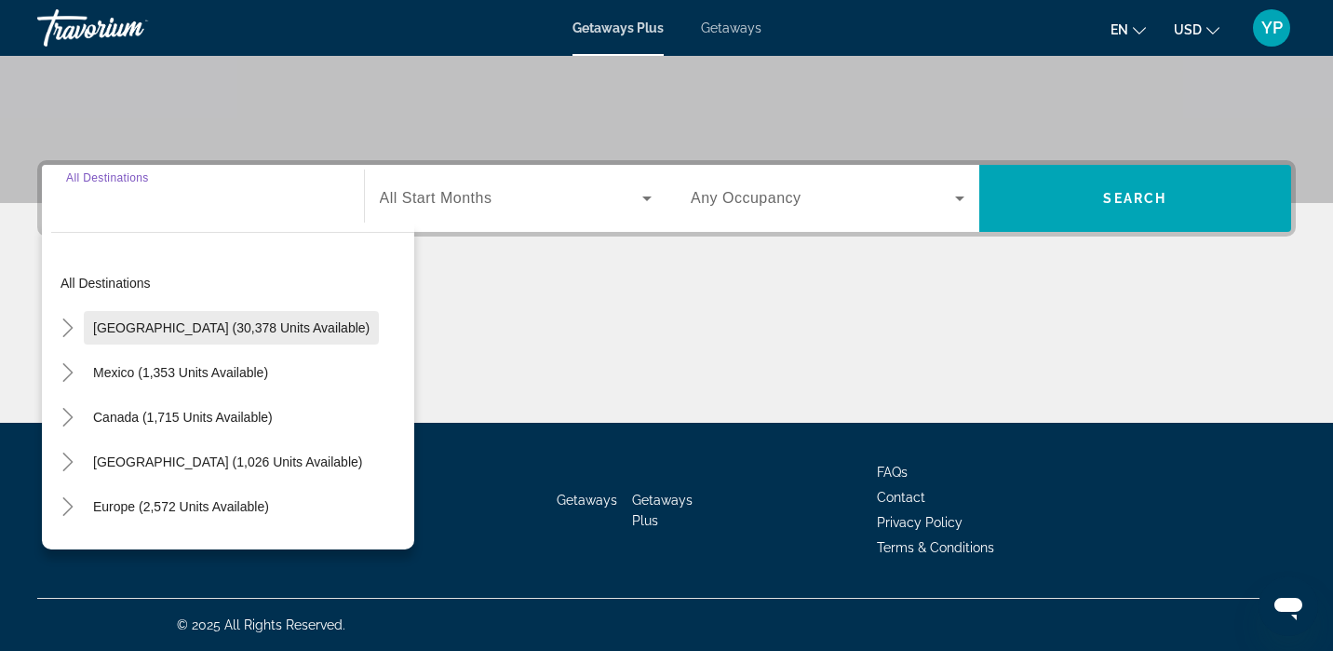
click at [208, 338] on span "Search widget" at bounding box center [231, 327] width 295 height 45
type input "**********"
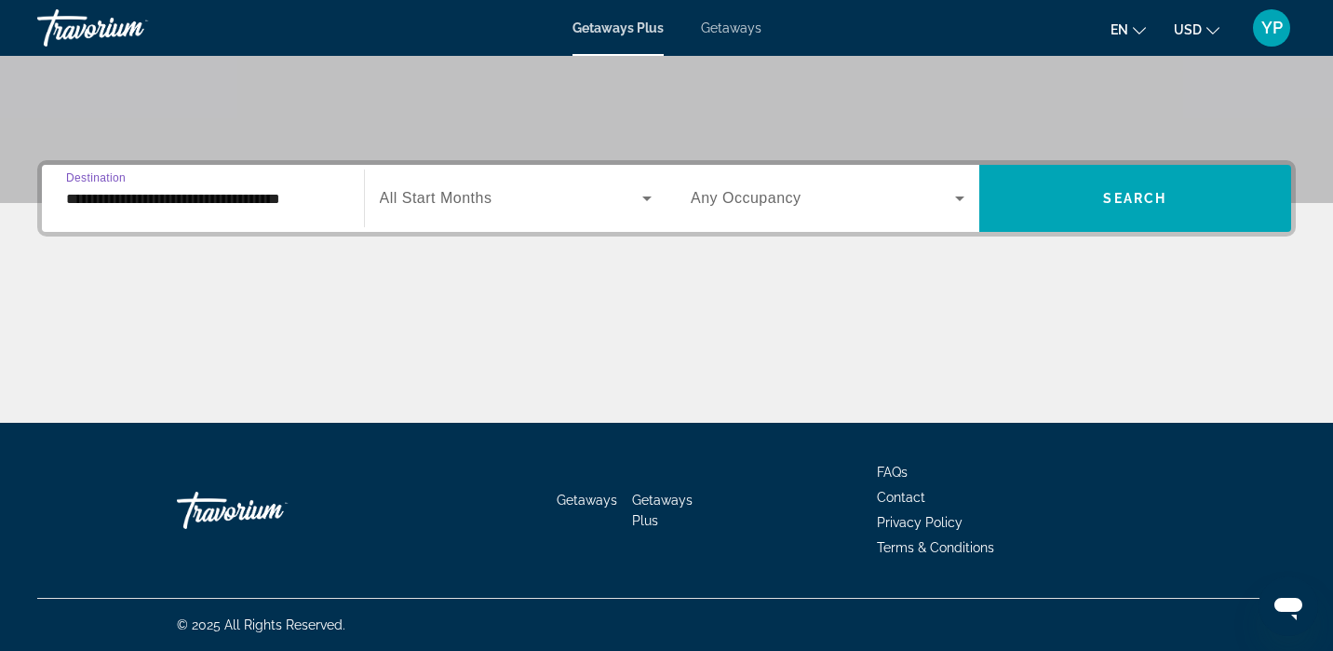
click at [499, 211] on div "Search widget" at bounding box center [516, 198] width 273 height 52
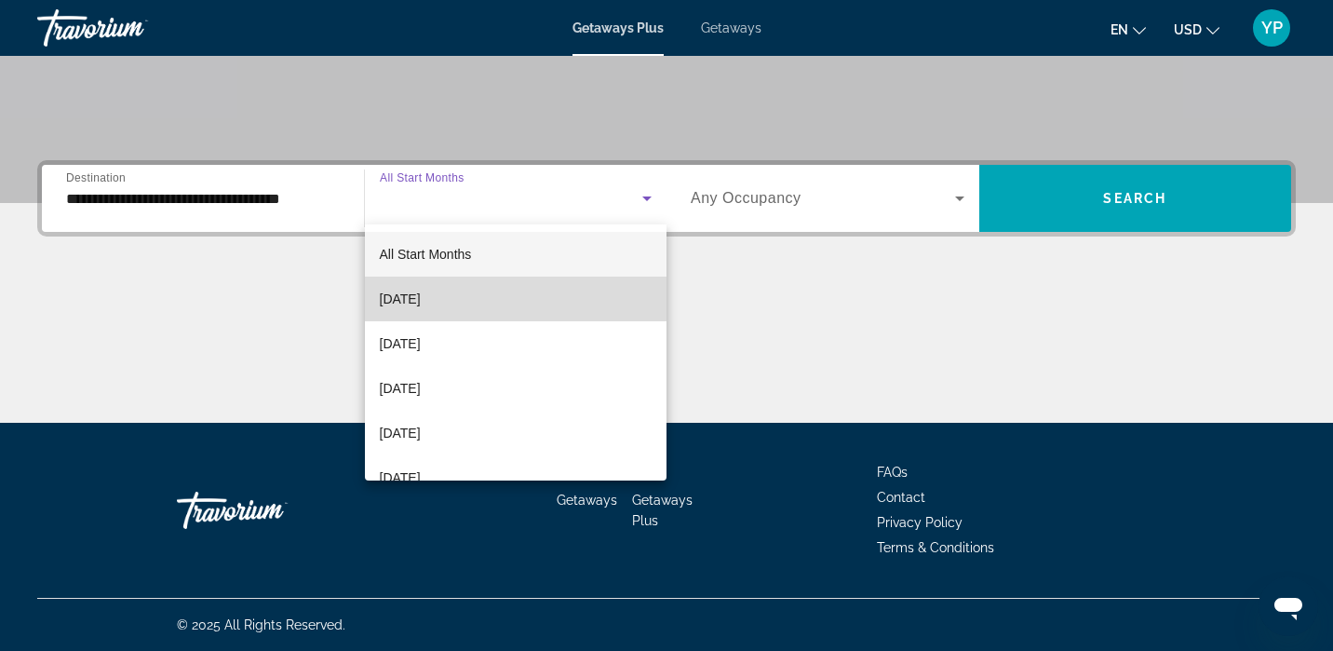
click at [499, 296] on mat-option "[DATE]" at bounding box center [516, 298] width 302 height 45
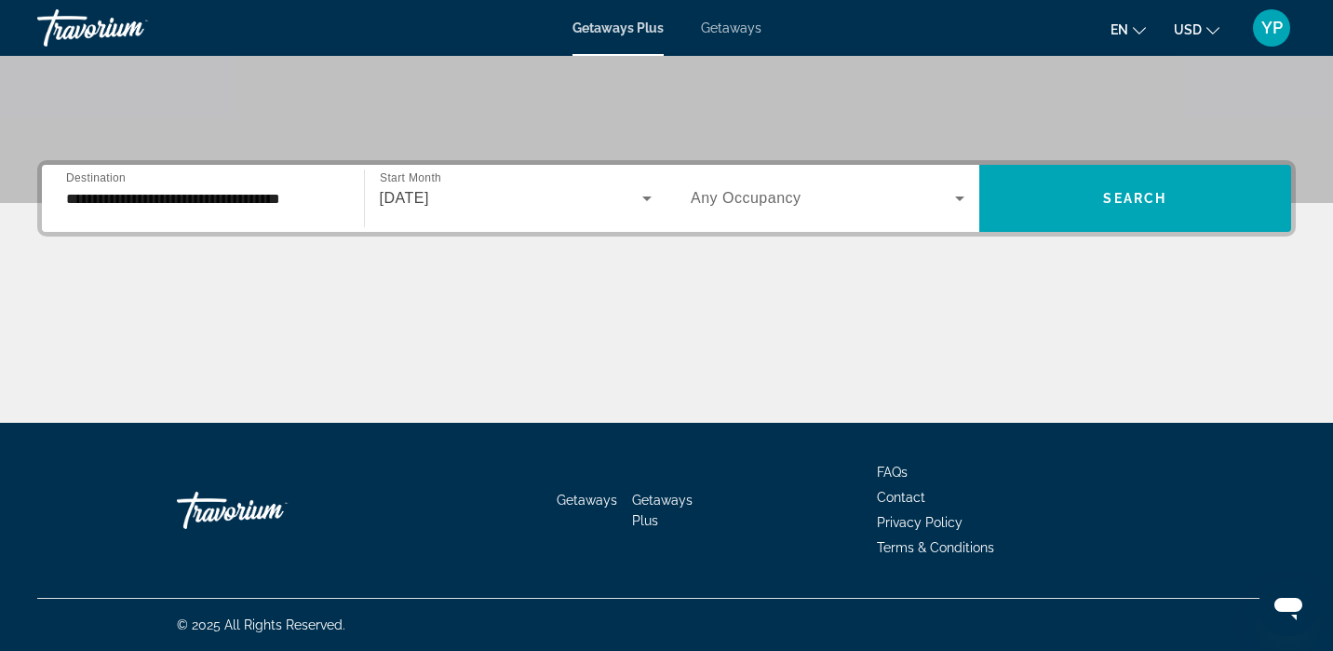
click at [770, 192] on span "Any Occupancy" at bounding box center [746, 198] width 111 height 16
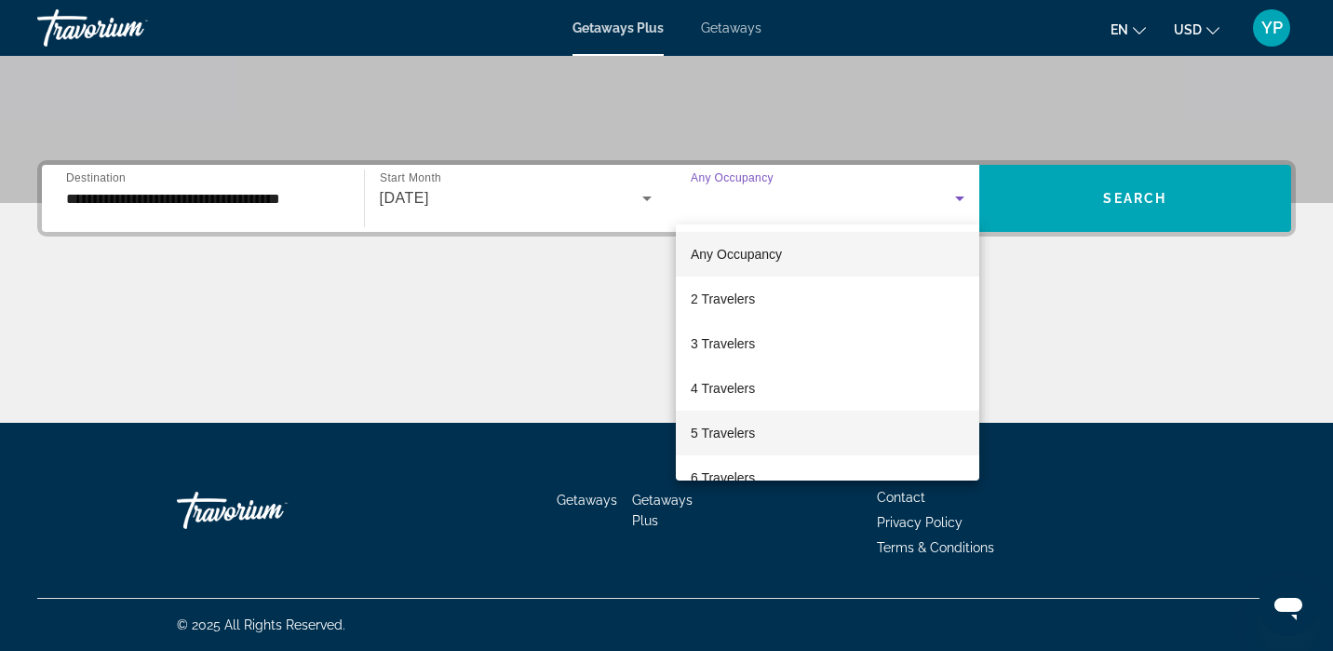
click at [794, 432] on mat-option "5 Travelers" at bounding box center [827, 432] width 303 height 45
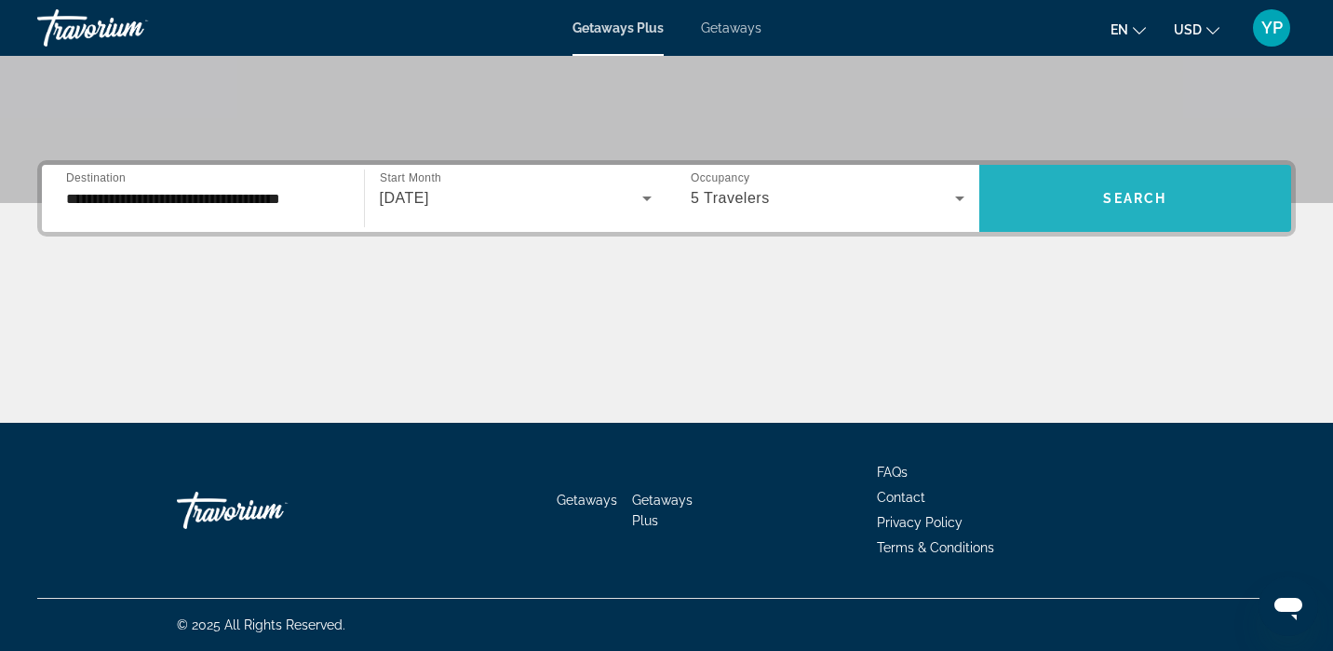
click at [1136, 193] on span "Search" at bounding box center [1134, 198] width 63 height 15
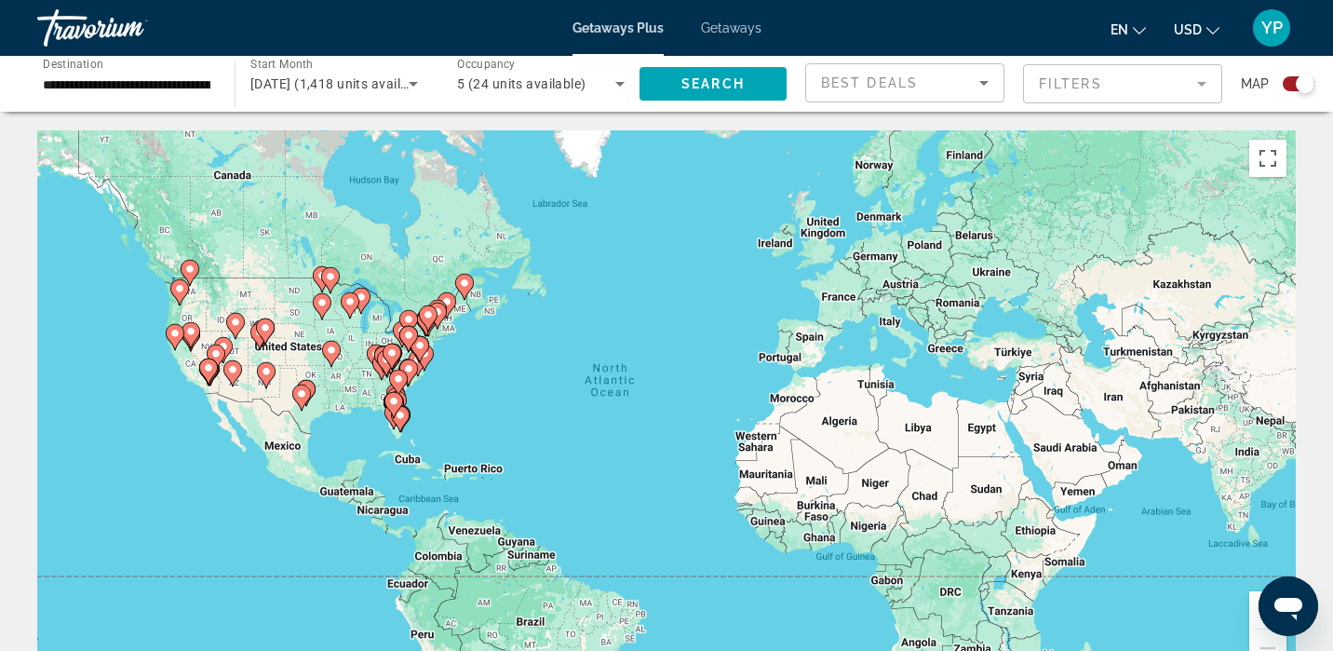
click at [178, 97] on div "**********" at bounding box center [127, 84] width 168 height 53
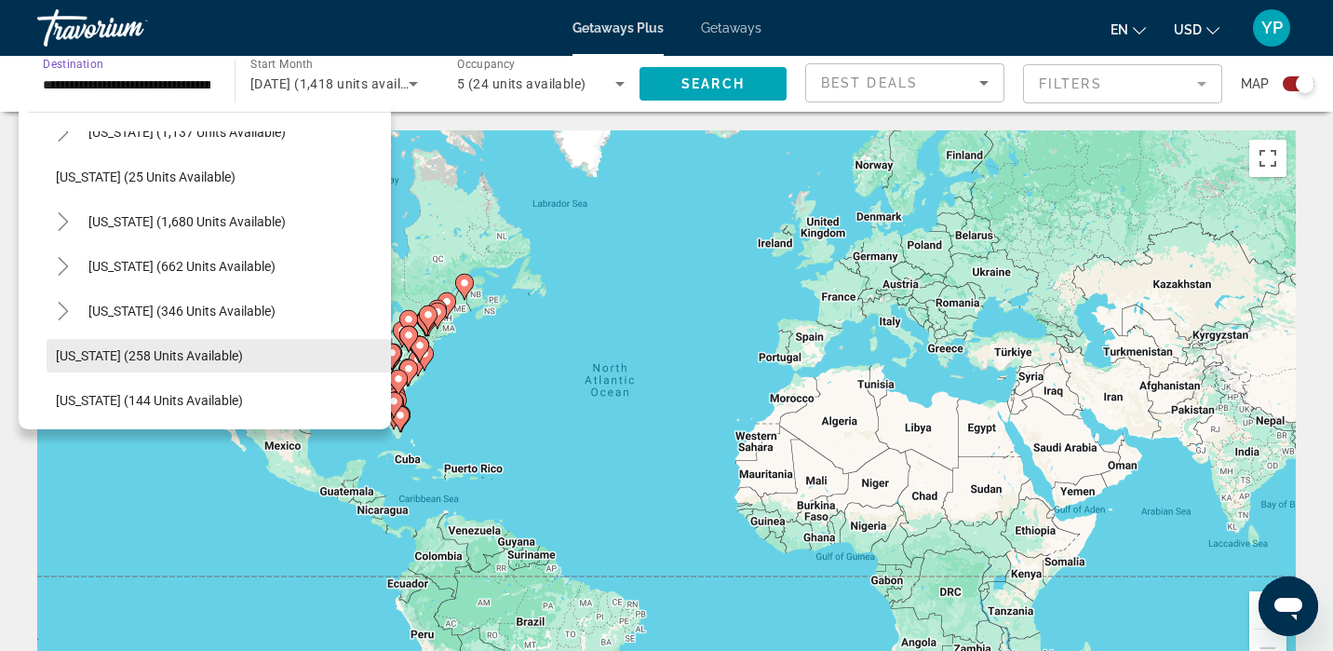
scroll to position [1314, 0]
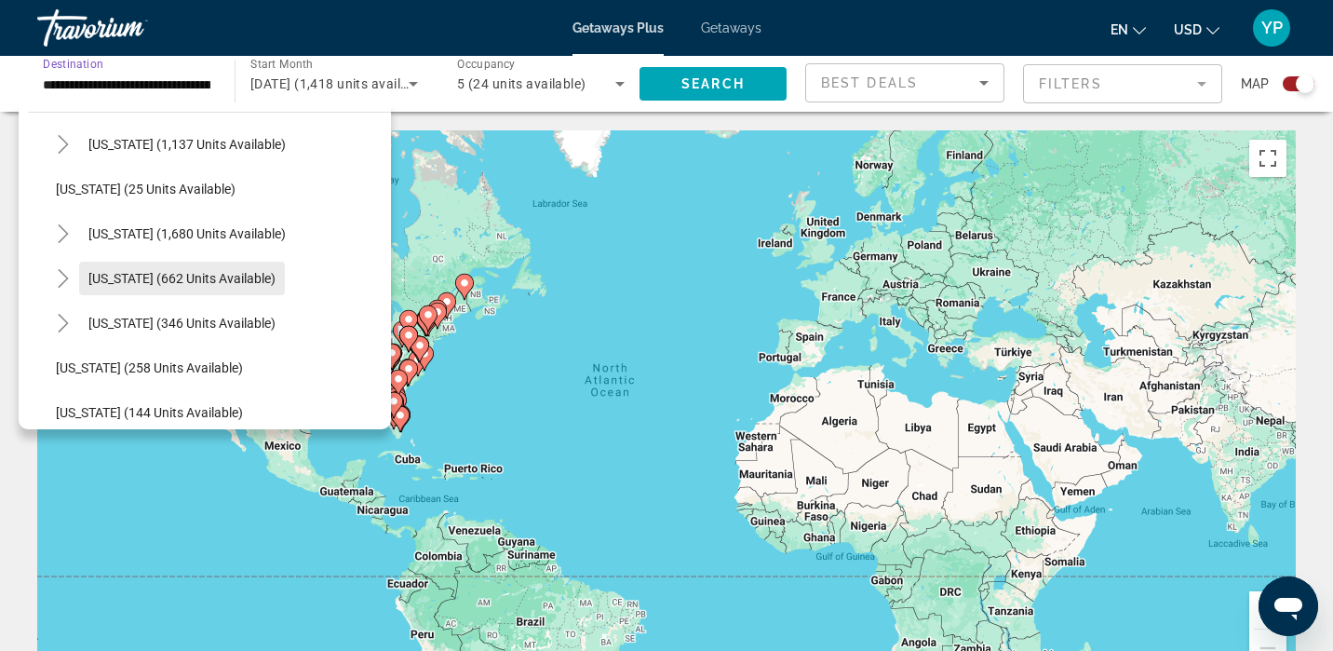
click at [242, 283] on span "[US_STATE] (662 units available)" at bounding box center [181, 278] width 187 height 15
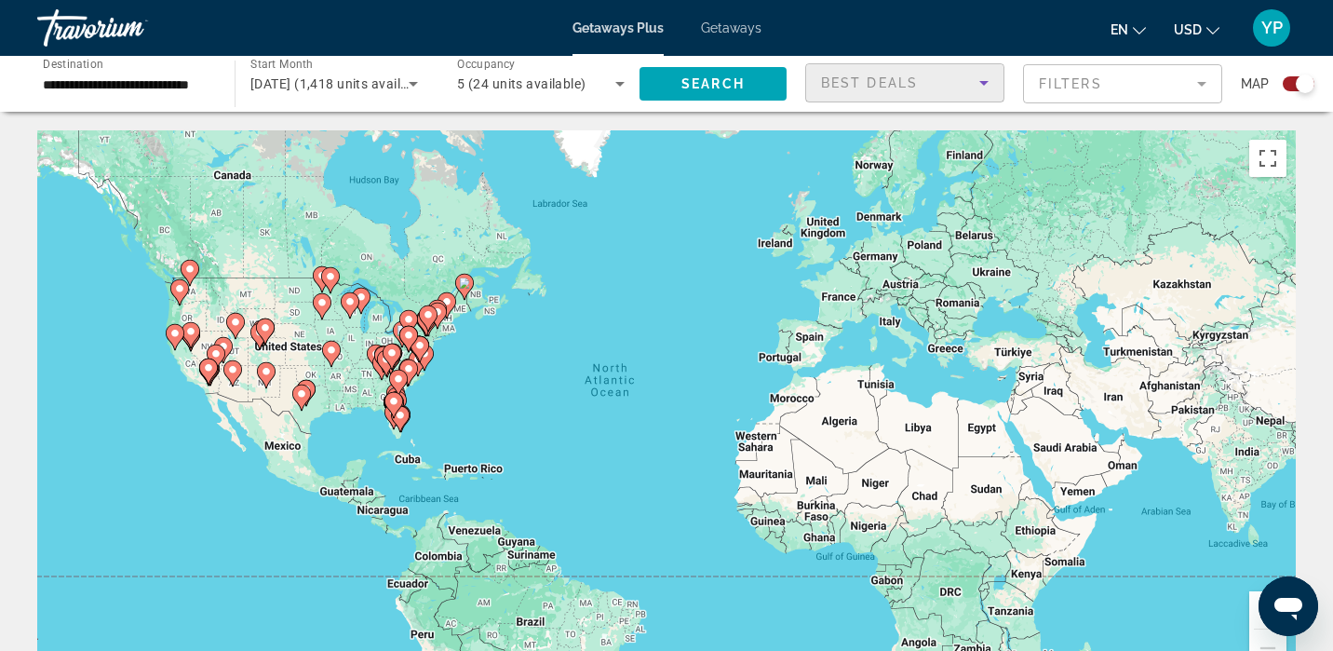
click at [891, 75] on span "Best Deals" at bounding box center [869, 82] width 97 height 15
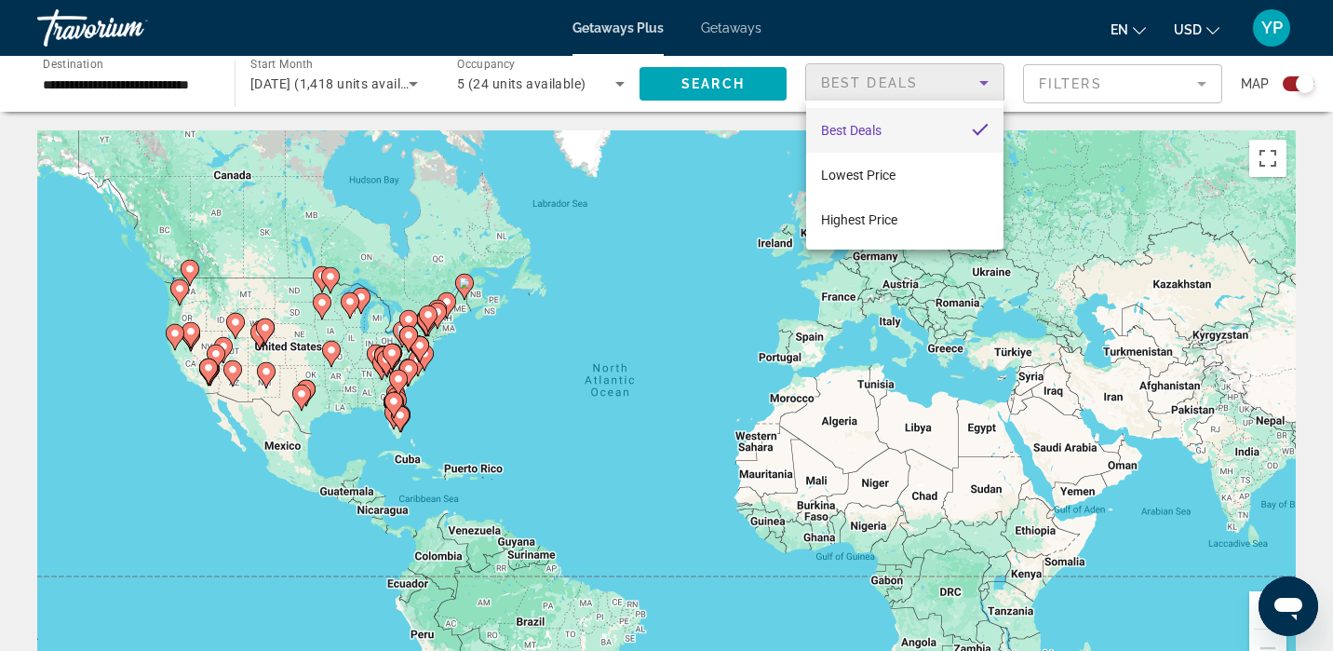
click at [731, 91] on div at bounding box center [666, 325] width 1333 height 651
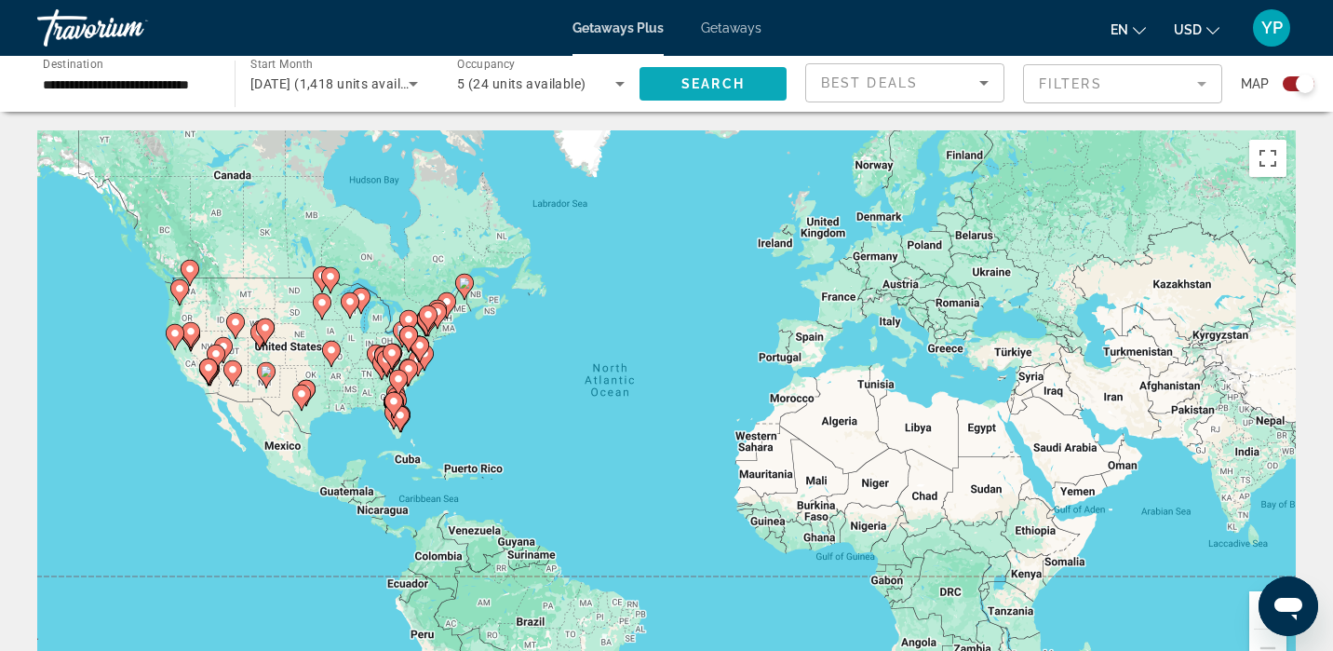
click at [753, 87] on span "Search widget" at bounding box center [712, 83] width 147 height 45
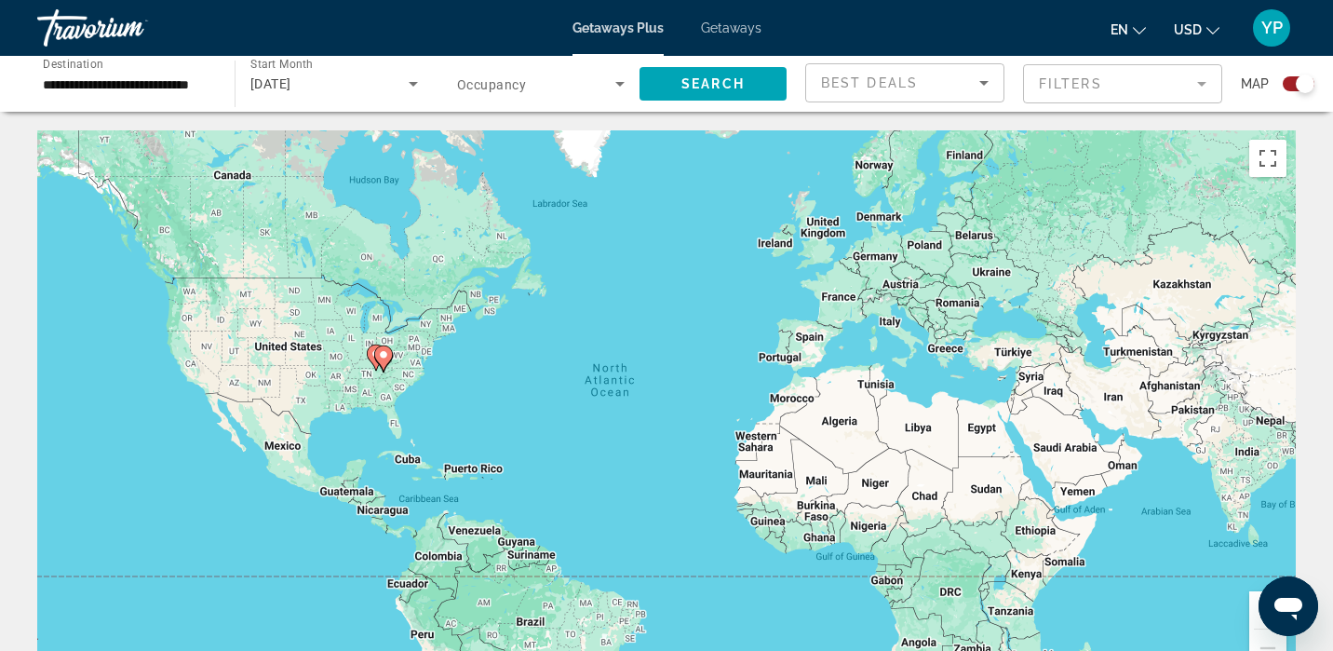
click at [150, 99] on div "**********" at bounding box center [127, 84] width 168 height 53
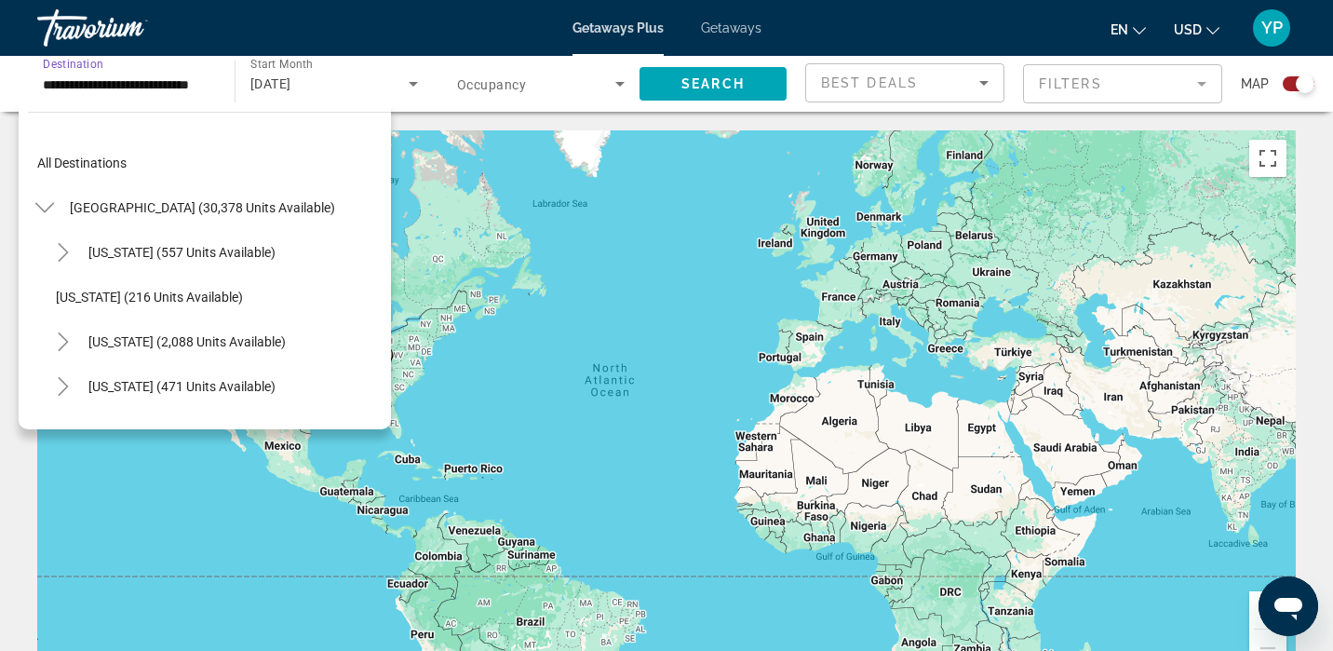
scroll to position [1317, 0]
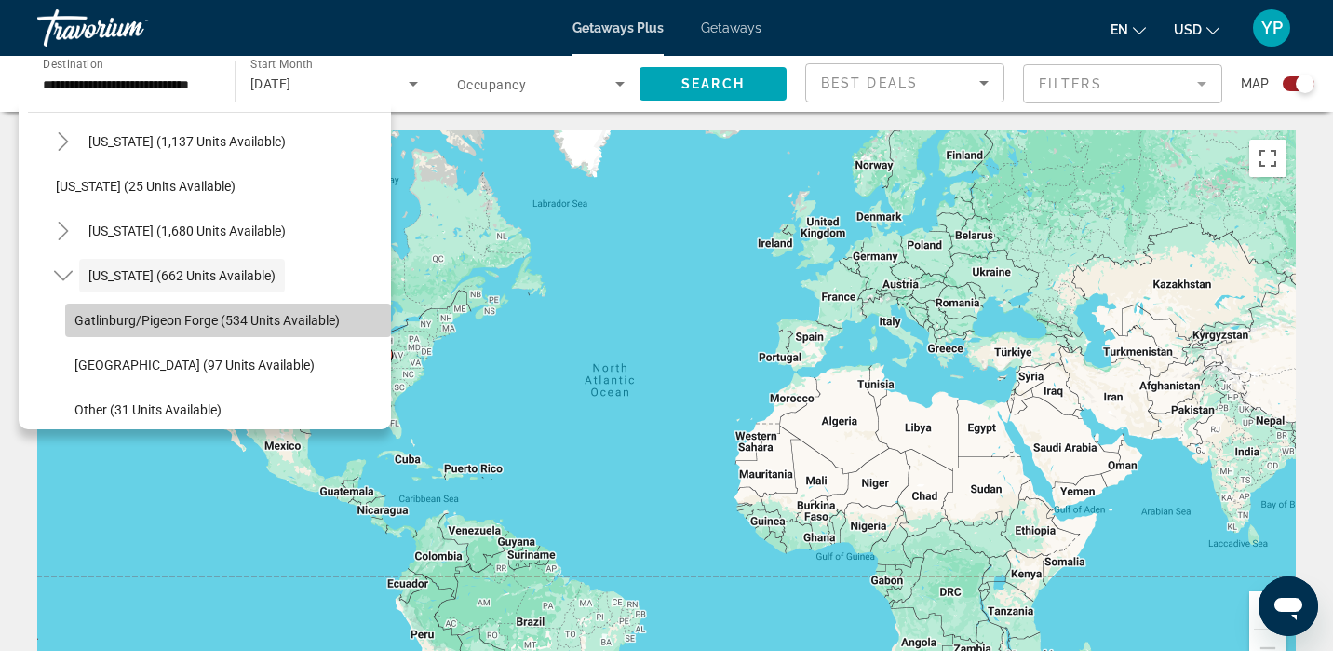
click at [276, 319] on span "Gatlinburg/Pigeon Forge (534 units available)" at bounding box center [206, 320] width 265 height 15
type input "**********"
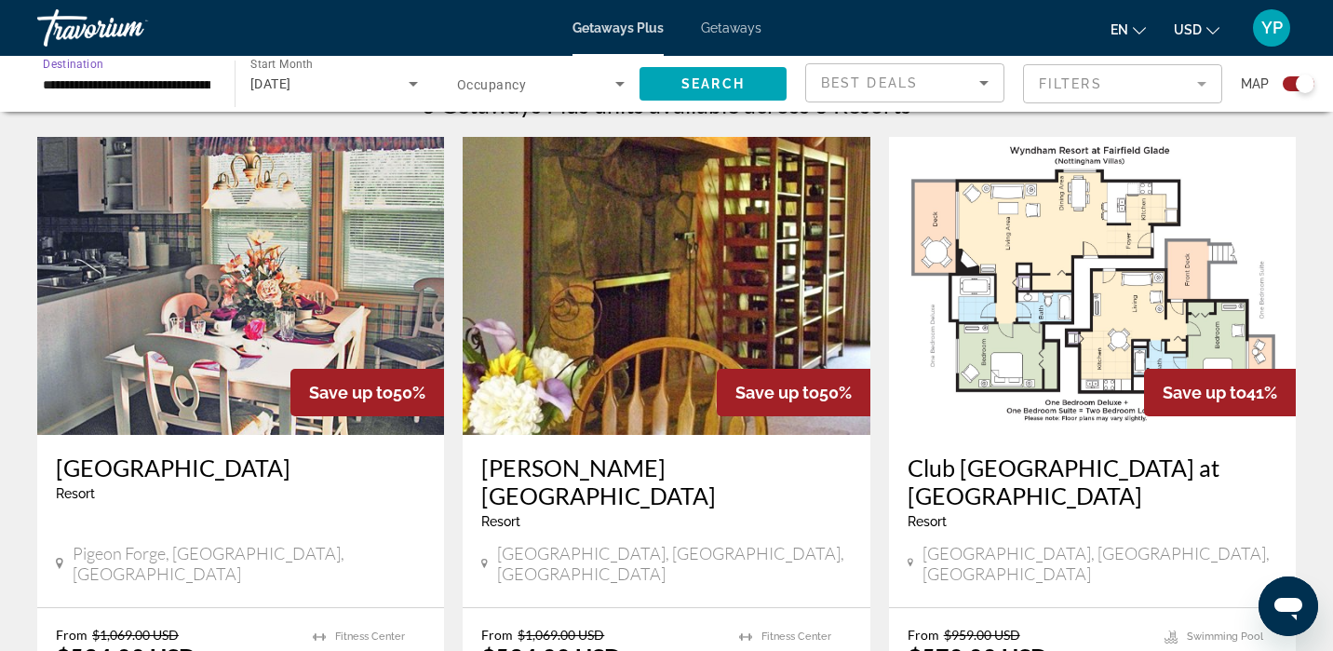
scroll to position [623, 0]
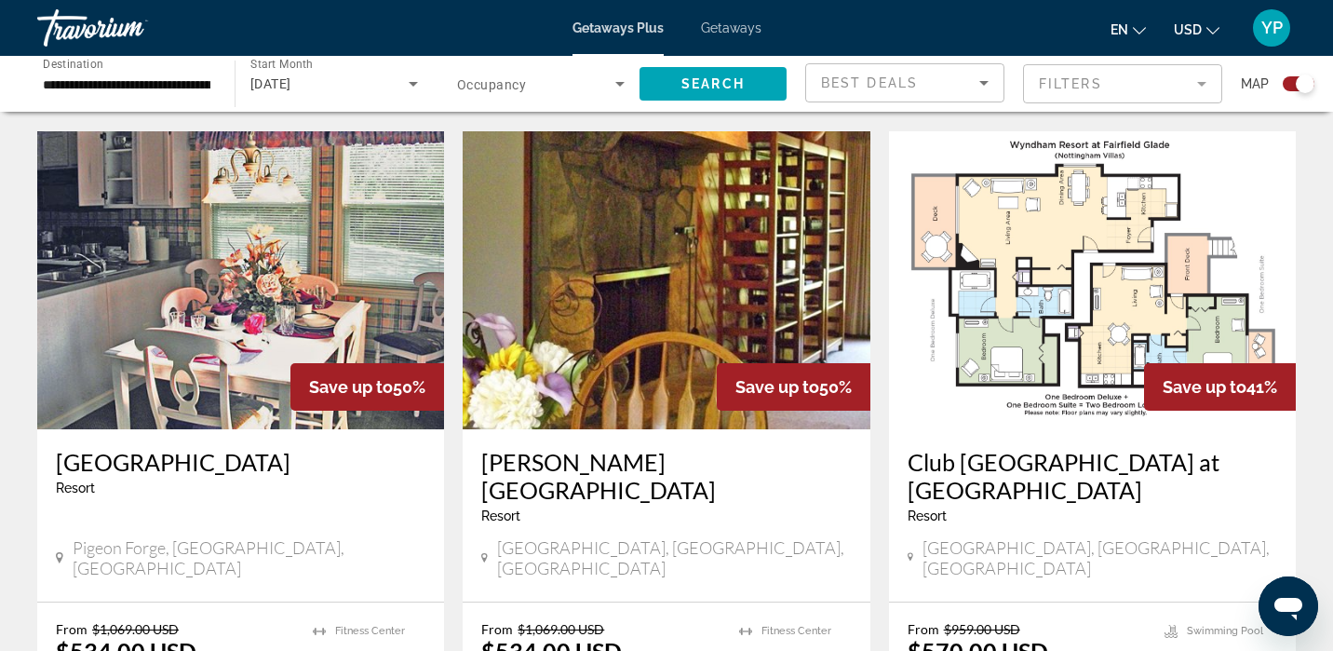
click at [276, 316] on img "Main content" at bounding box center [240, 280] width 407 height 298
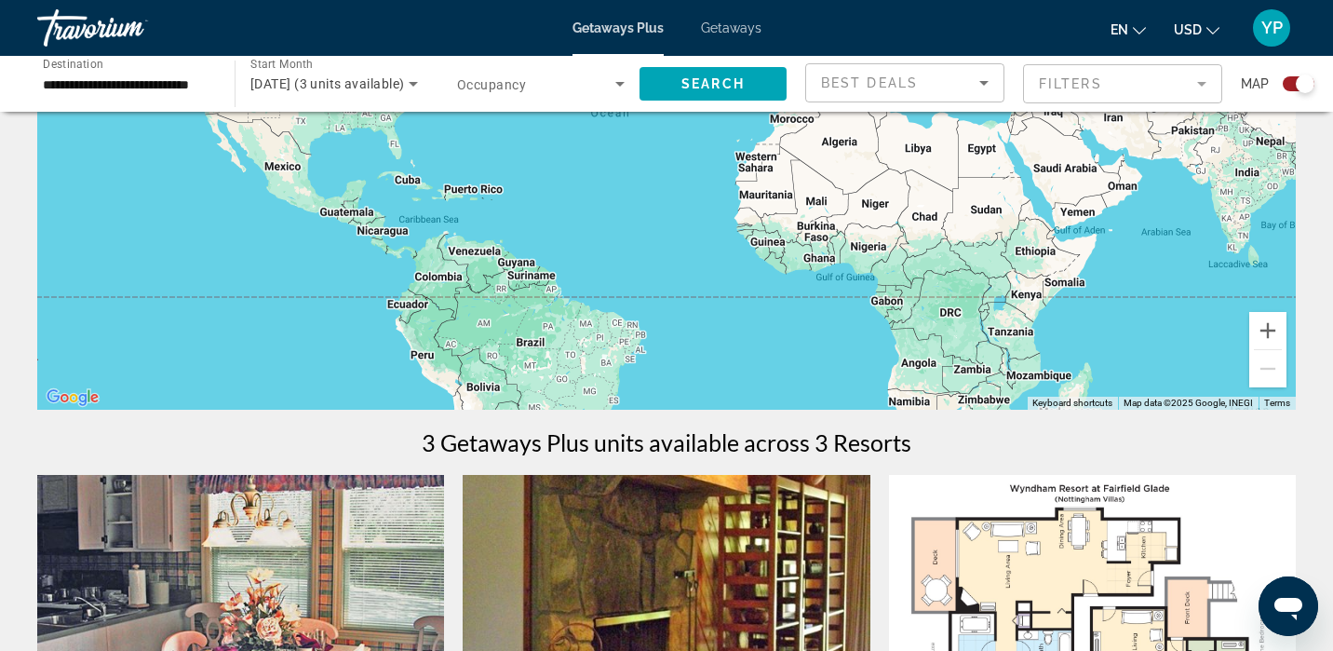
scroll to position [277, 0]
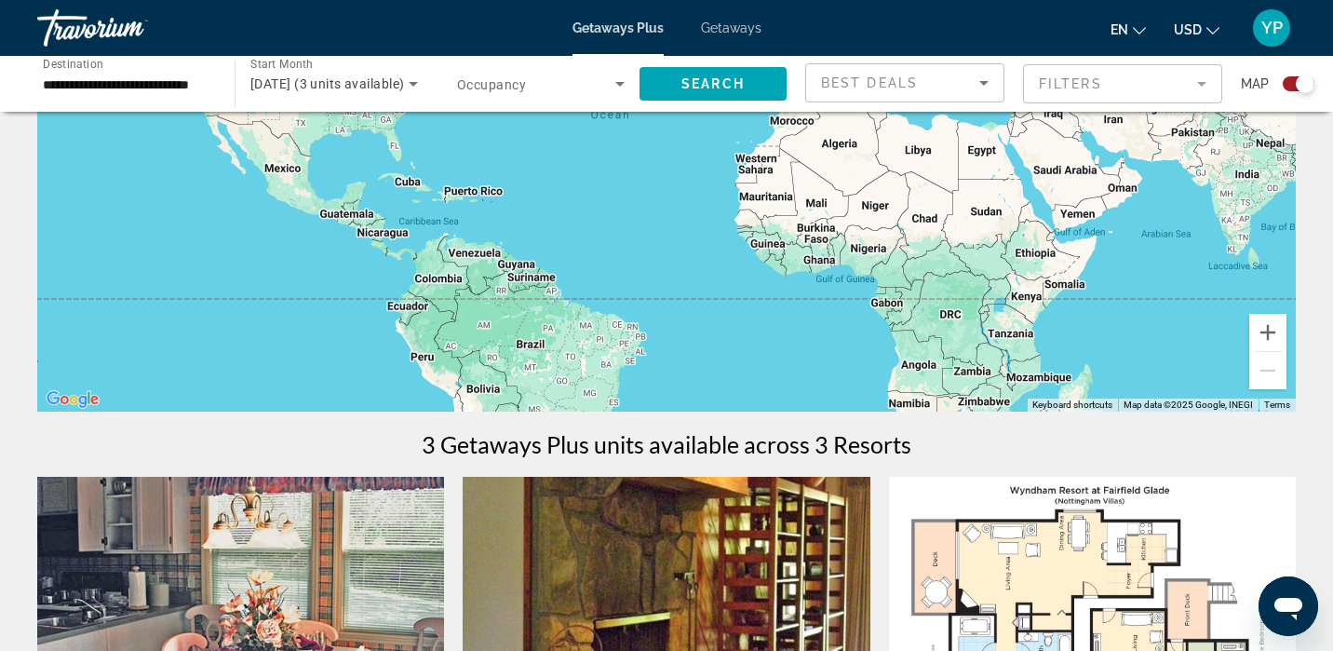
click at [169, 89] on input "**********" at bounding box center [127, 85] width 168 height 22
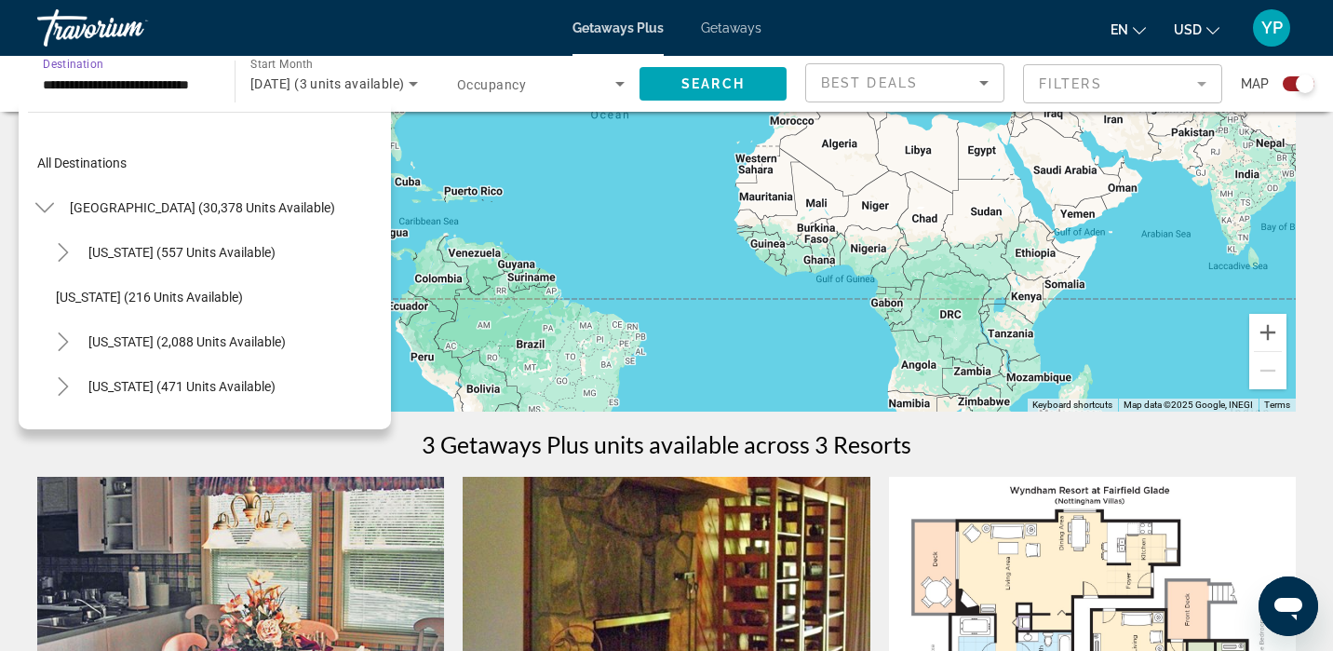
scroll to position [1317, 0]
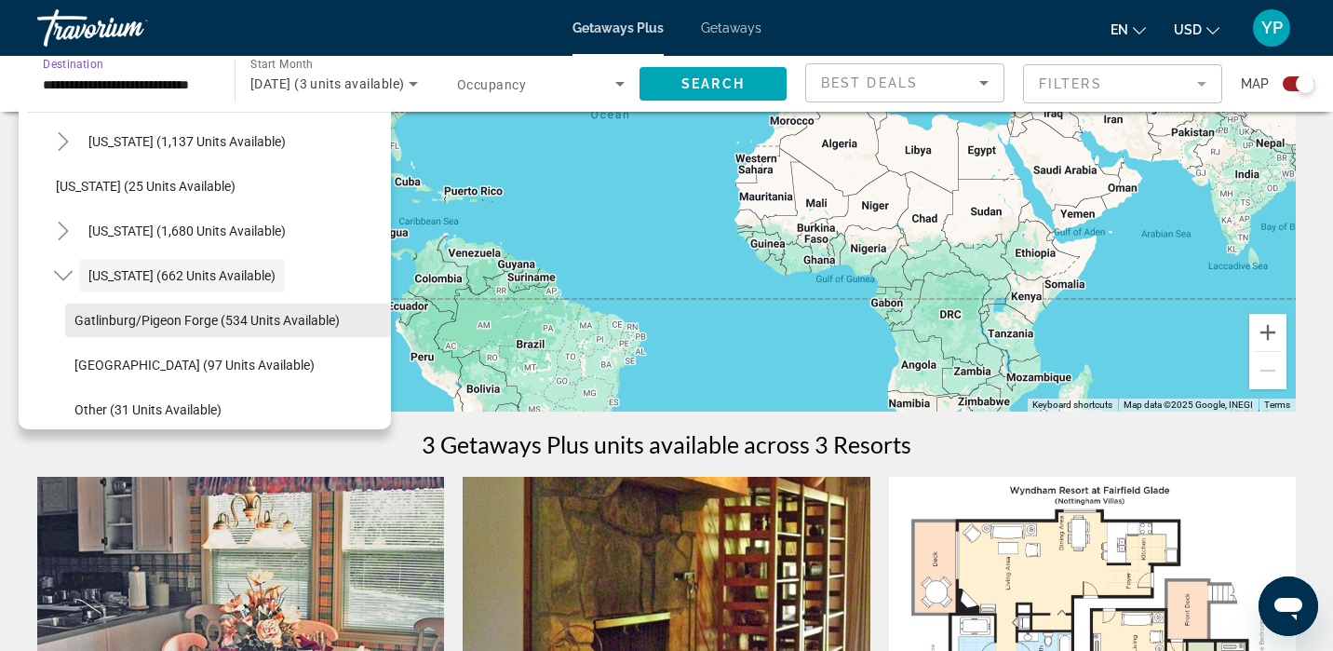
click at [320, 317] on span "Gatlinburg/Pigeon Forge (534 units available)" at bounding box center [206, 320] width 265 height 15
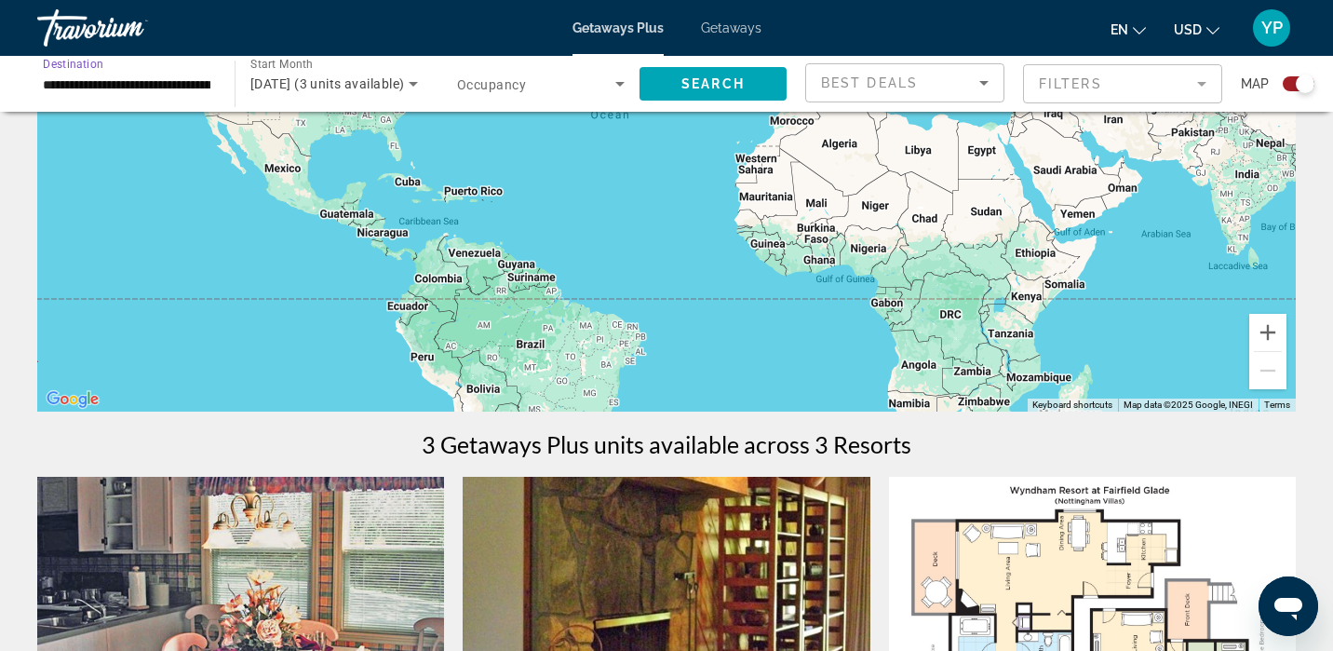
click at [192, 85] on input "**********" at bounding box center [127, 85] width 168 height 22
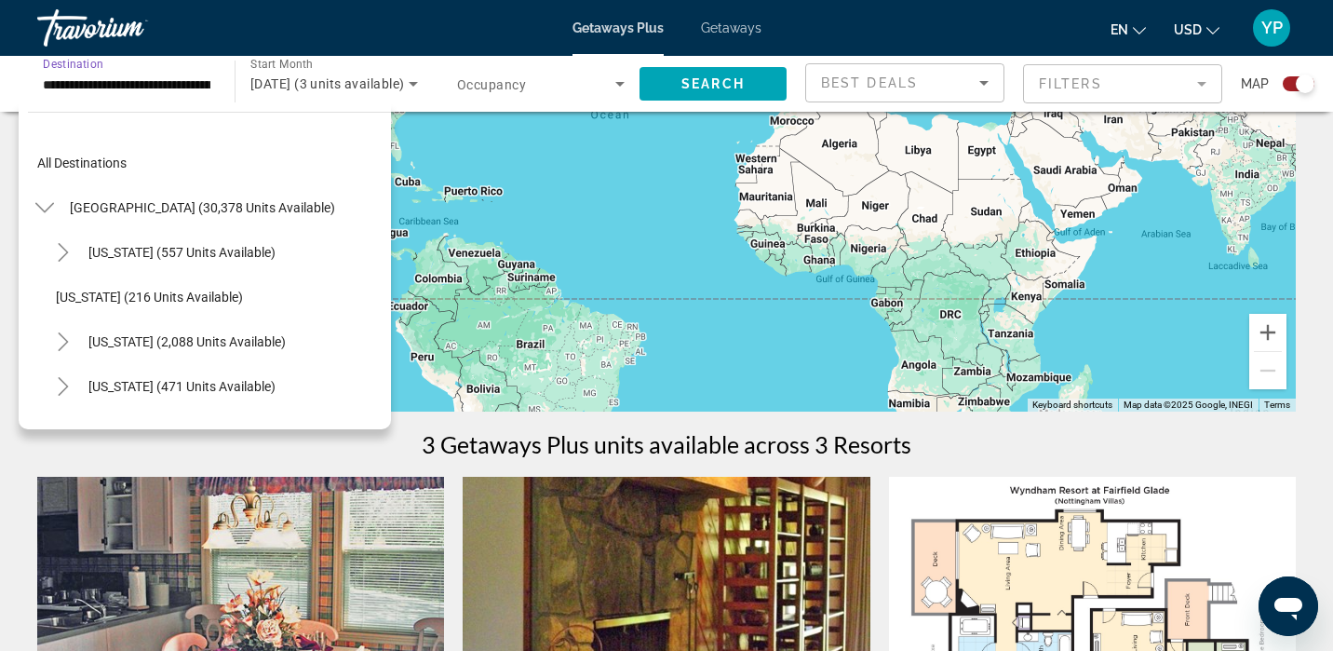
scroll to position [1362, 0]
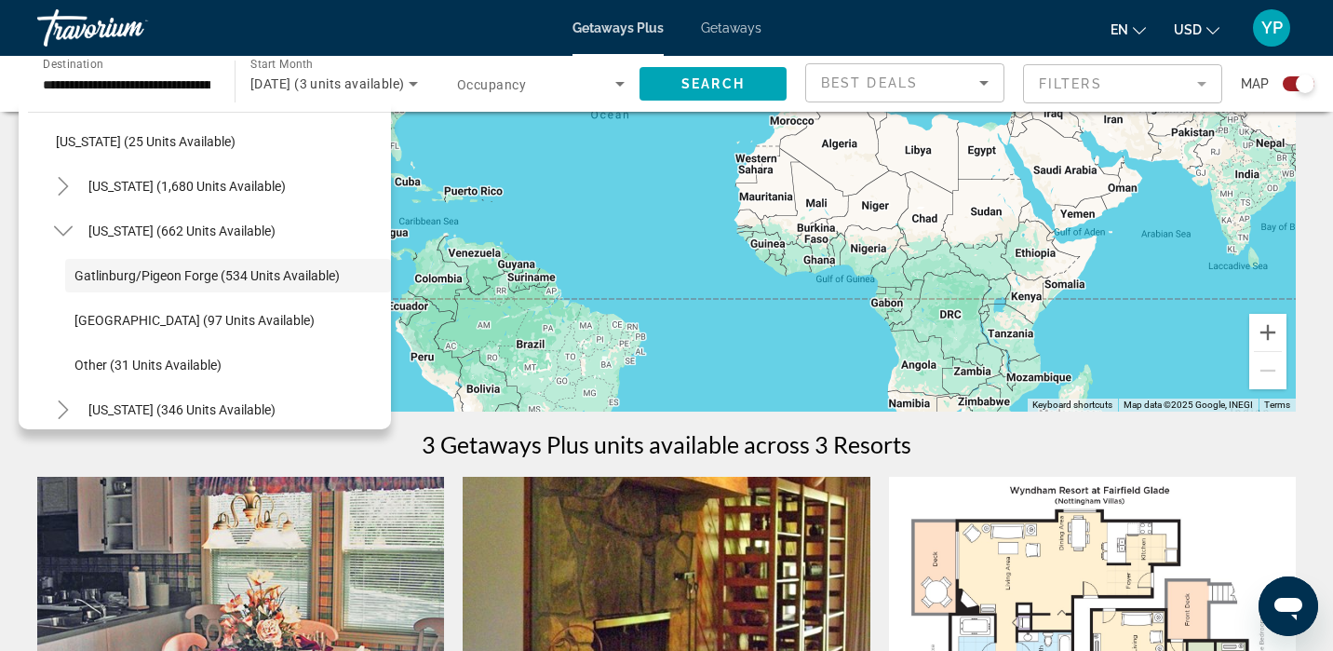
click at [570, 96] on div "Search widget" at bounding box center [541, 84] width 168 height 52
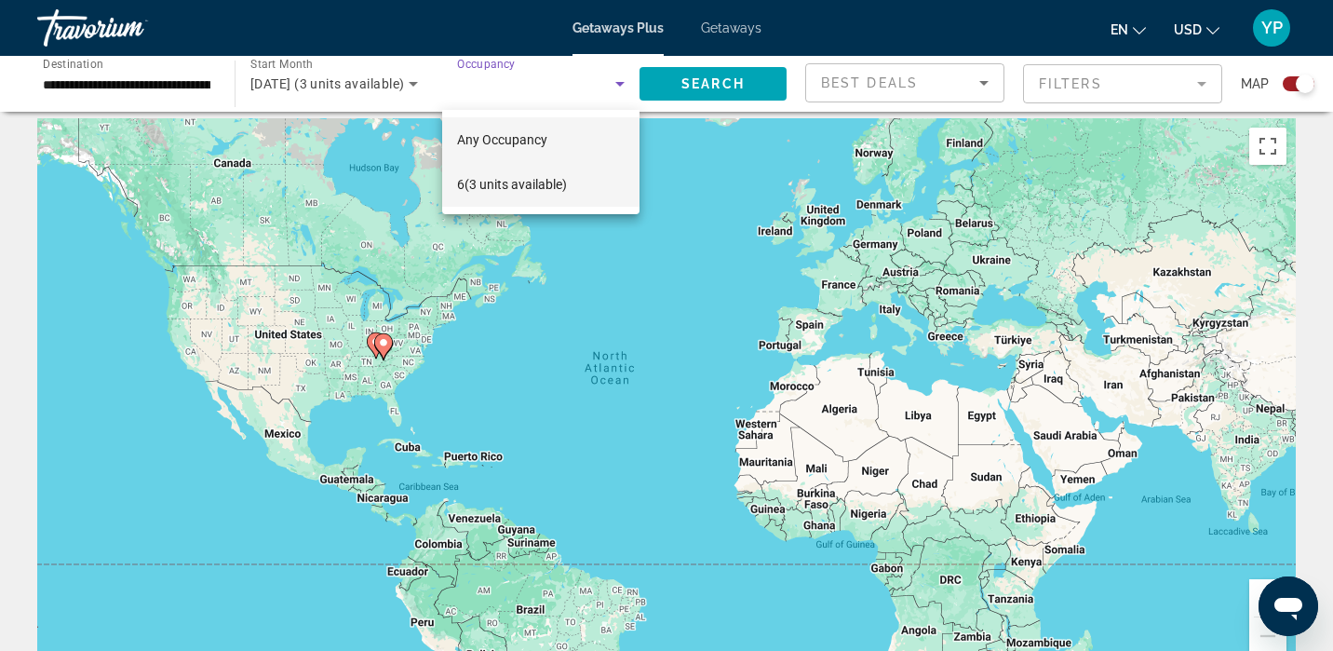
scroll to position [2, 0]
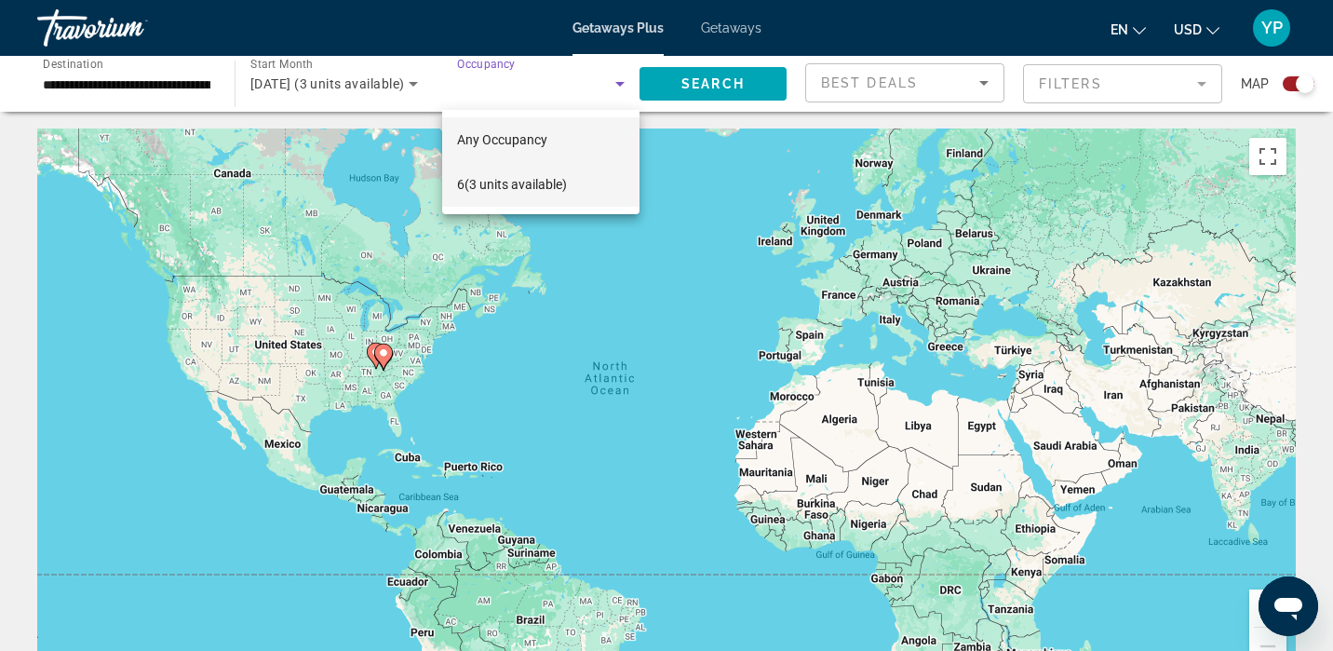
click at [586, 177] on mat-option "6 (3 units available)" at bounding box center [540, 184] width 197 height 45
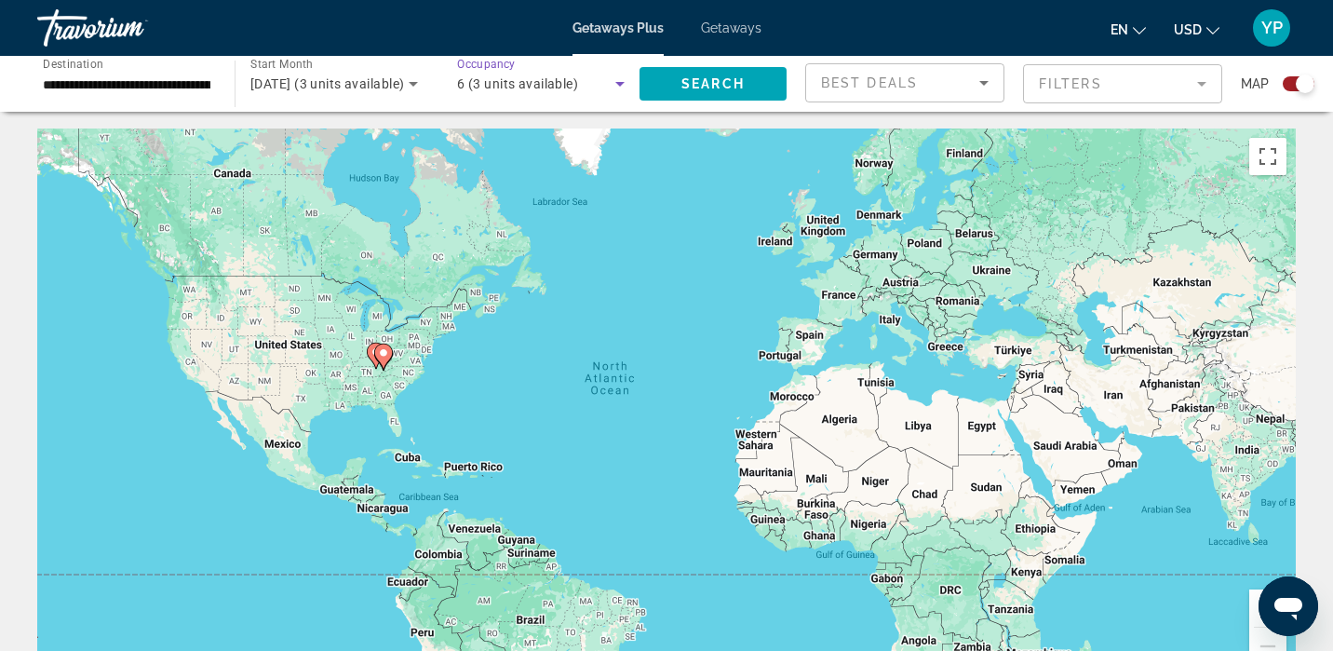
click at [549, 85] on span "6 (3 units available)" at bounding box center [517, 83] width 121 height 15
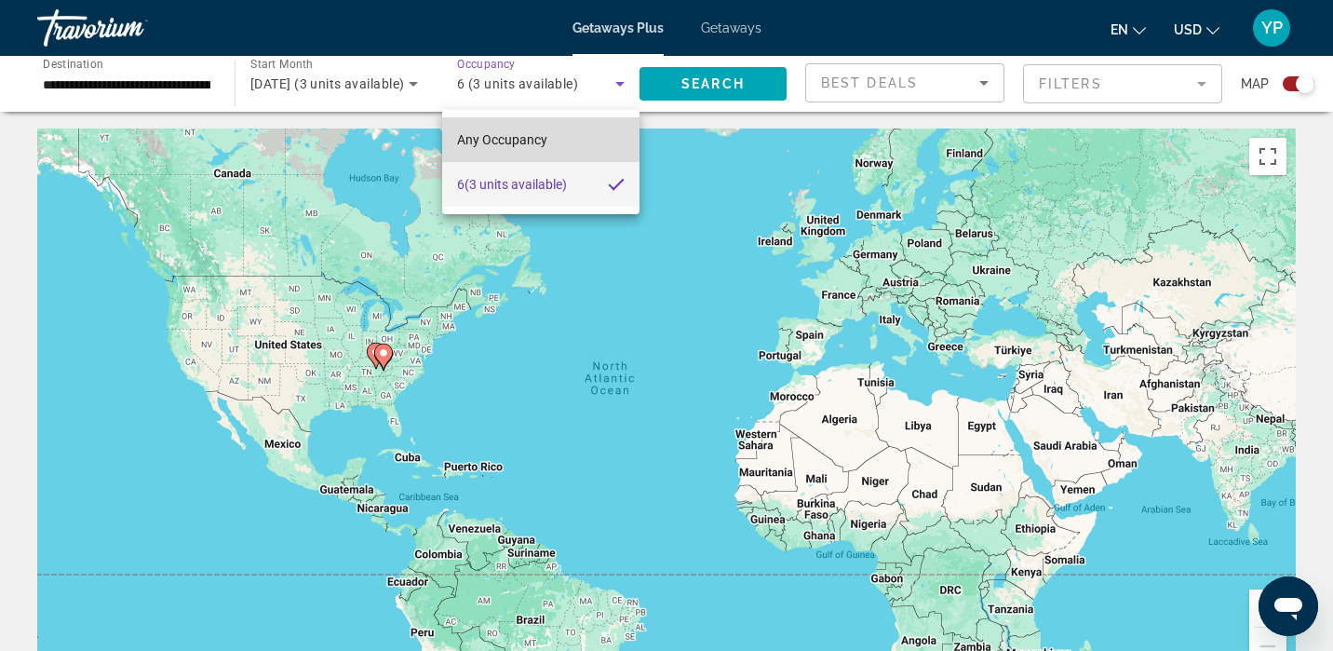
click at [541, 137] on span "Any Occupancy" at bounding box center [502, 139] width 90 height 15
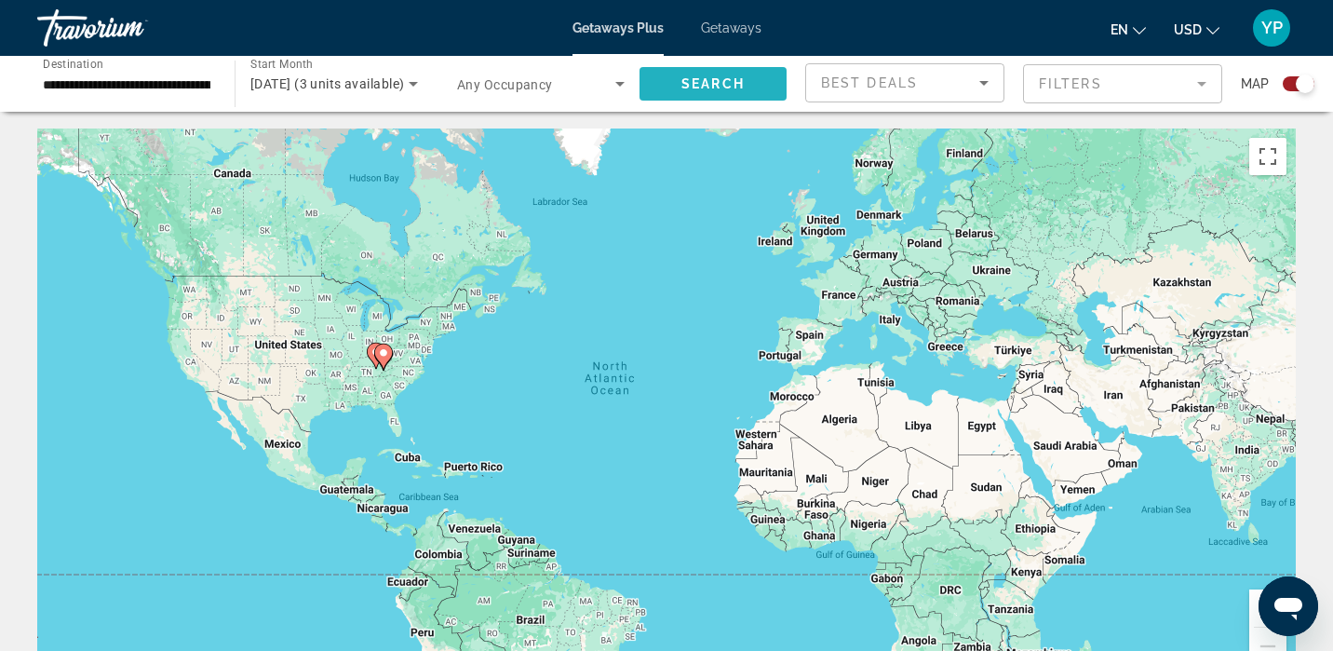
click at [674, 75] on span "Search widget" at bounding box center [712, 83] width 147 height 45
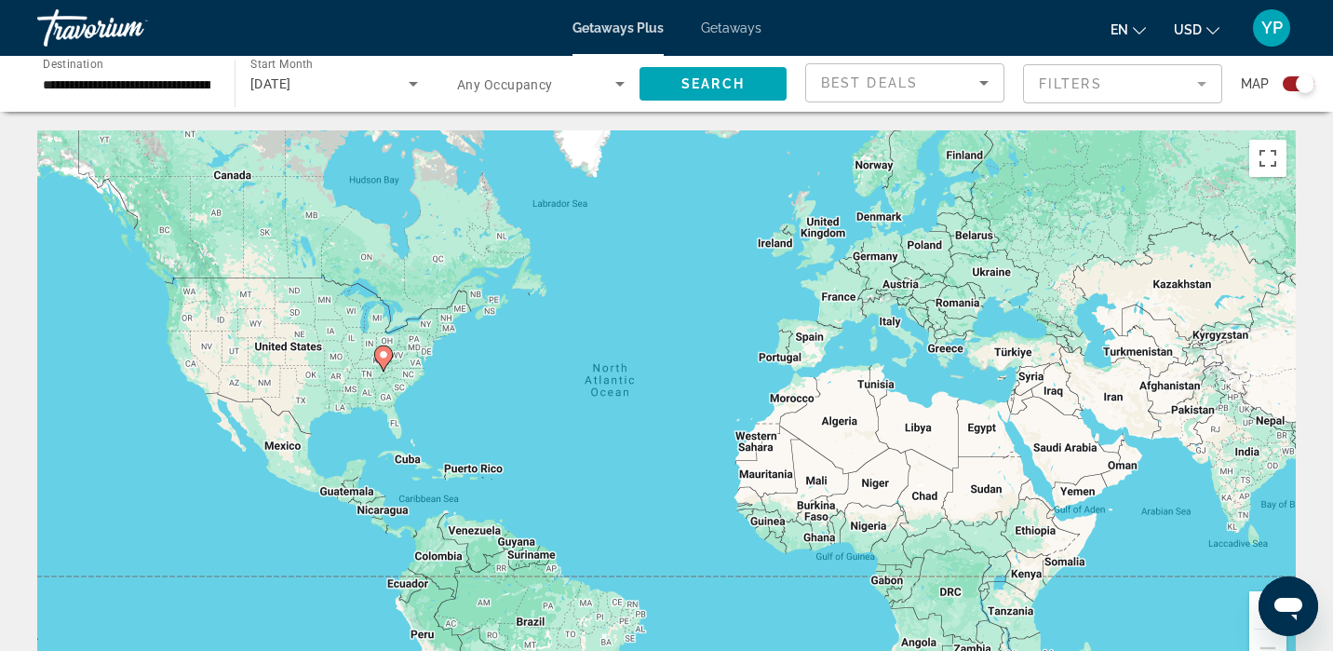
click at [177, 98] on div "**********" at bounding box center [127, 84] width 168 height 53
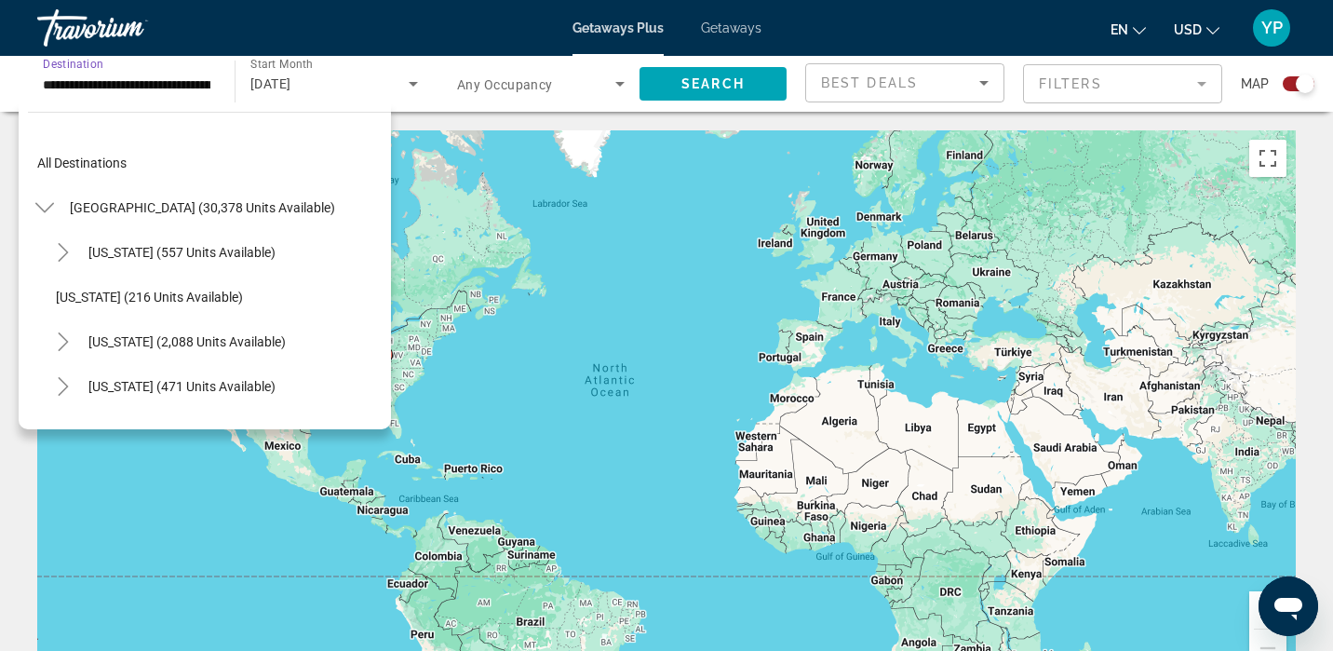
scroll to position [1362, 0]
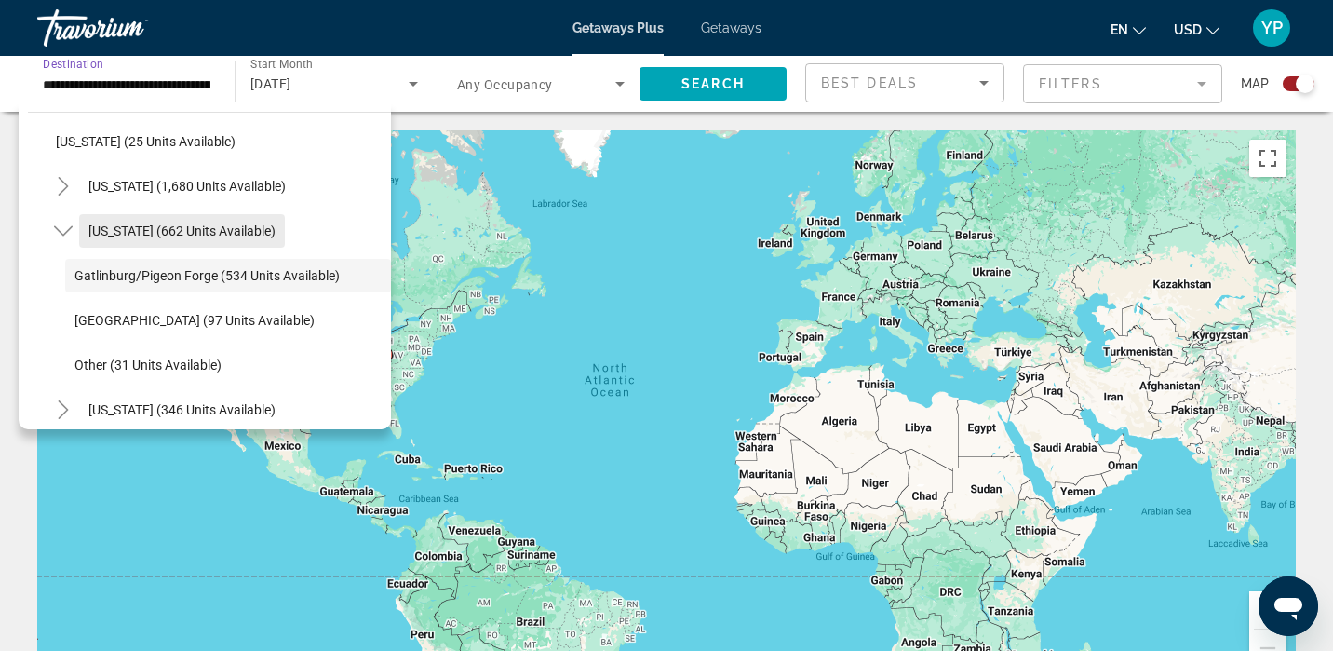
click at [216, 230] on span "[US_STATE] (662 units available)" at bounding box center [181, 230] width 187 height 15
type input "**********"
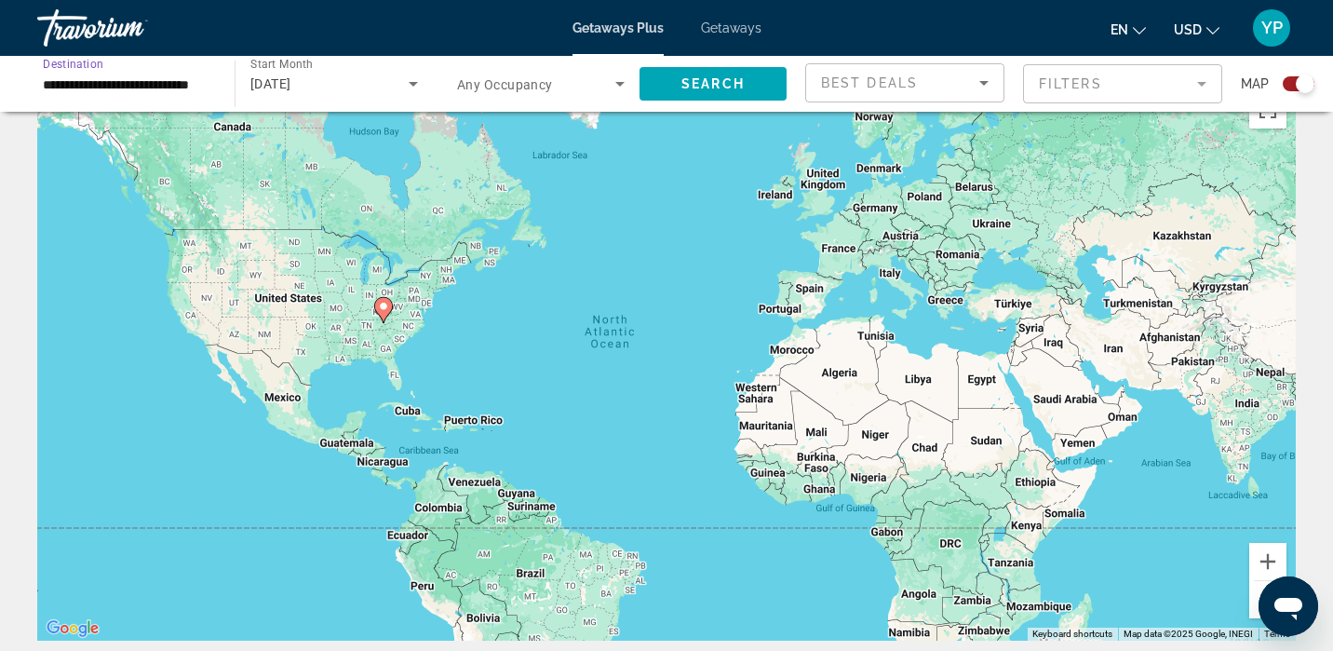
scroll to position [0, 0]
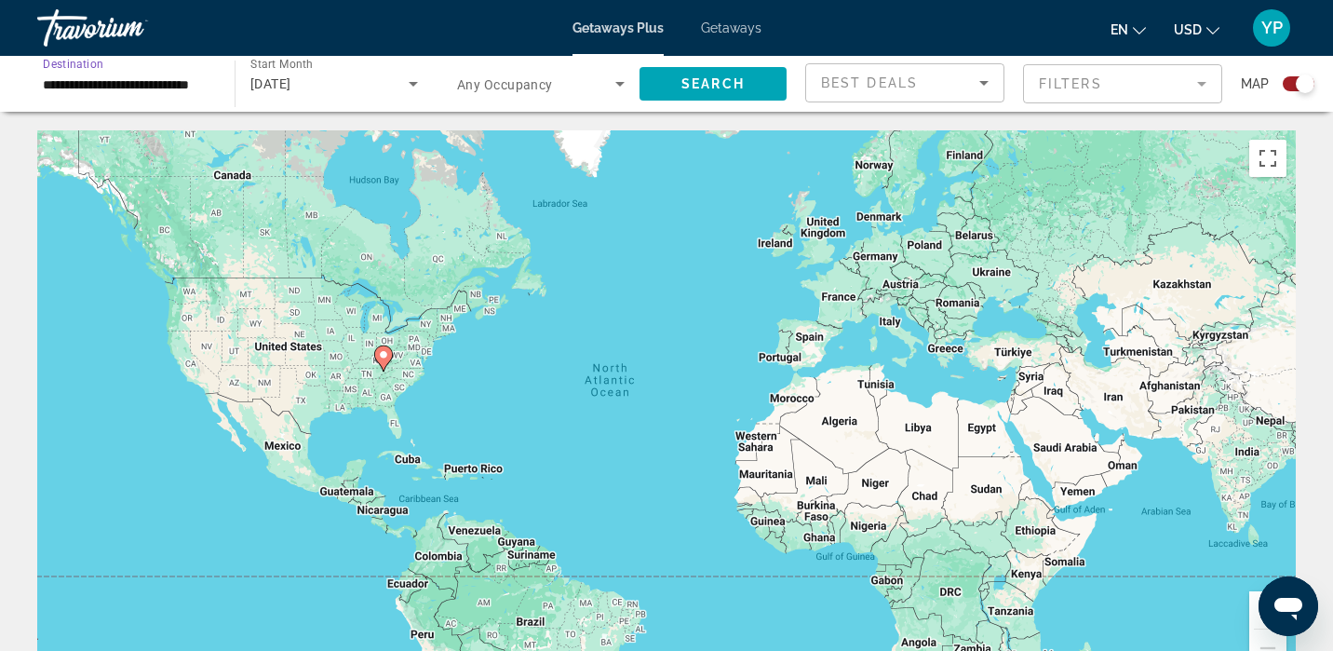
click at [168, 101] on div "**********" at bounding box center [127, 84] width 168 height 53
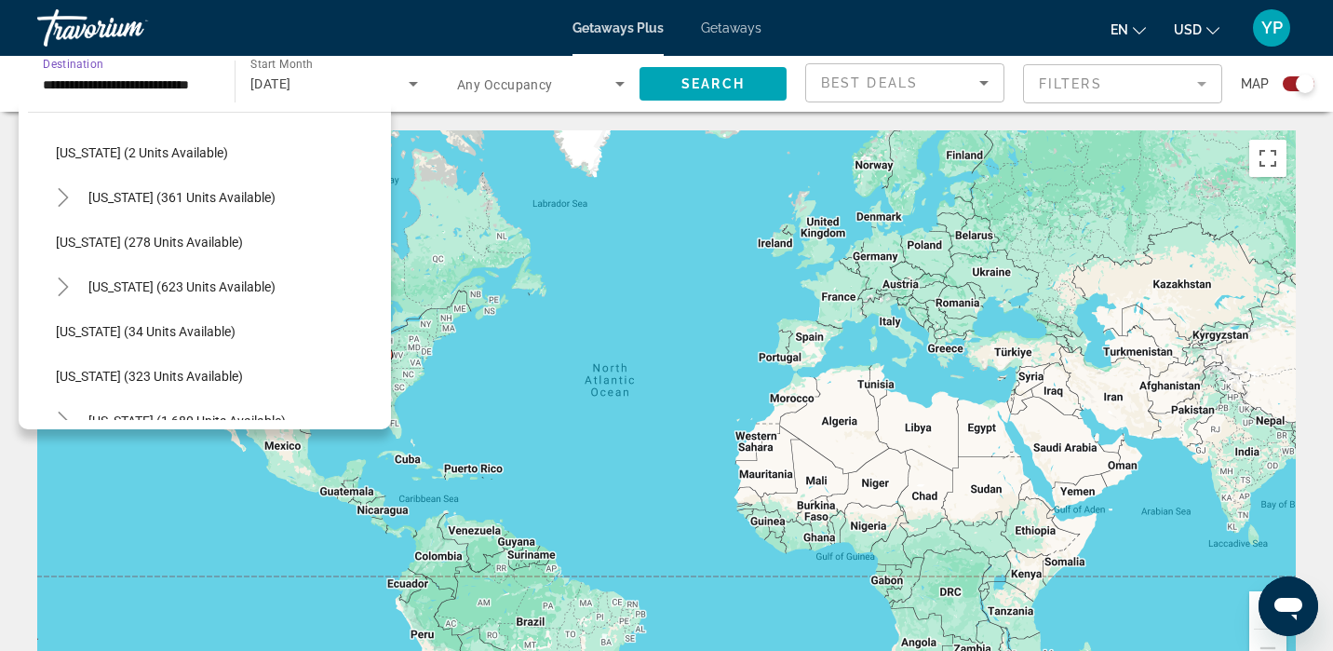
scroll to position [577, 0]
